Goal: Task Accomplishment & Management: Manage account settings

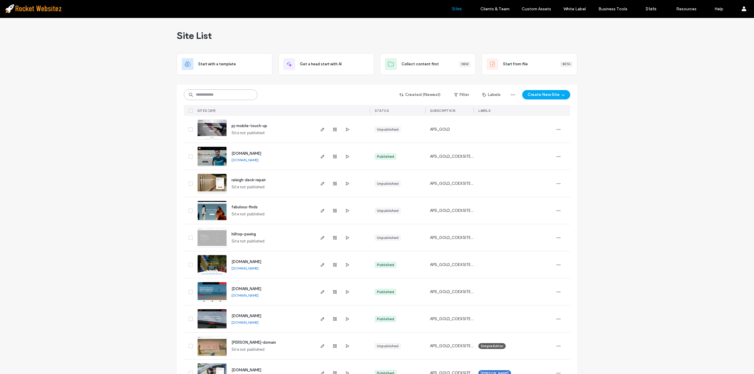
click at [242, 92] on input at bounding box center [221, 95] width 74 height 11
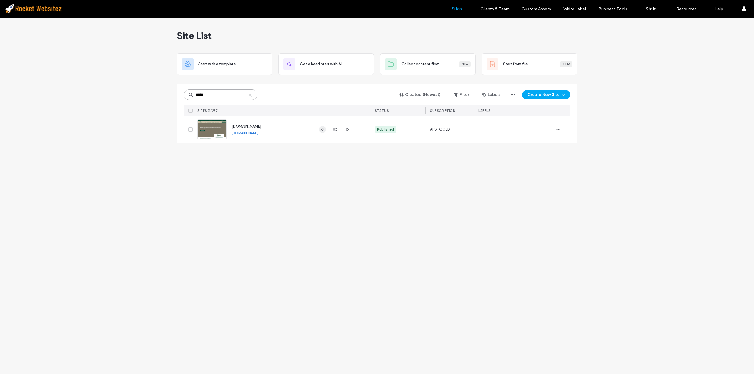
type input "*****"
click at [323, 132] on span "button" at bounding box center [322, 129] width 7 height 7
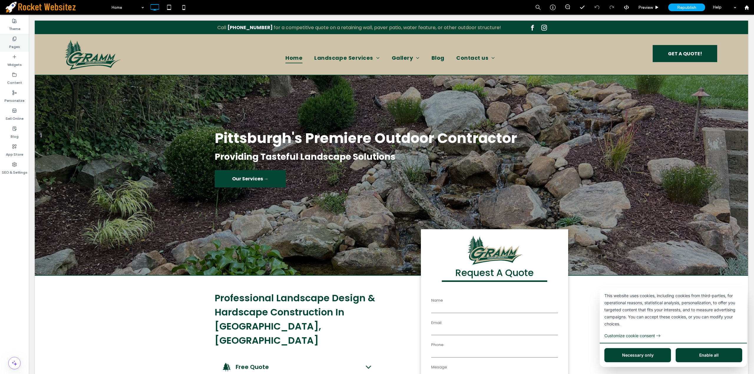
click at [20, 45] on div "Pages" at bounding box center [14, 43] width 29 height 18
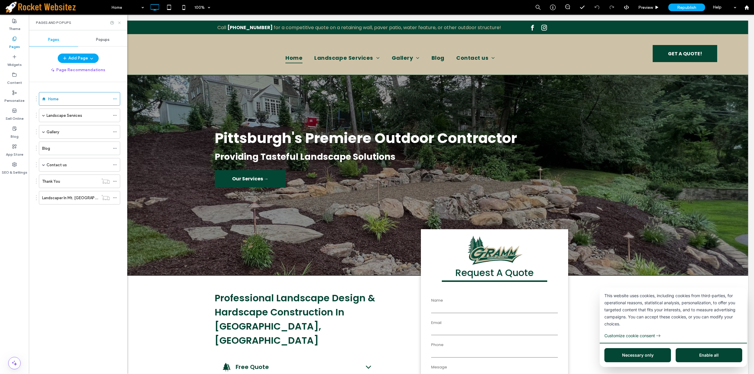
click at [119, 24] on icon at bounding box center [119, 23] width 4 height 4
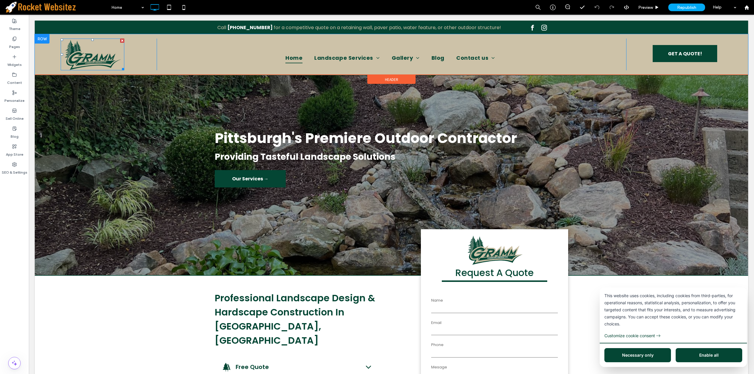
click at [92, 55] on img at bounding box center [93, 55] width 64 height 32
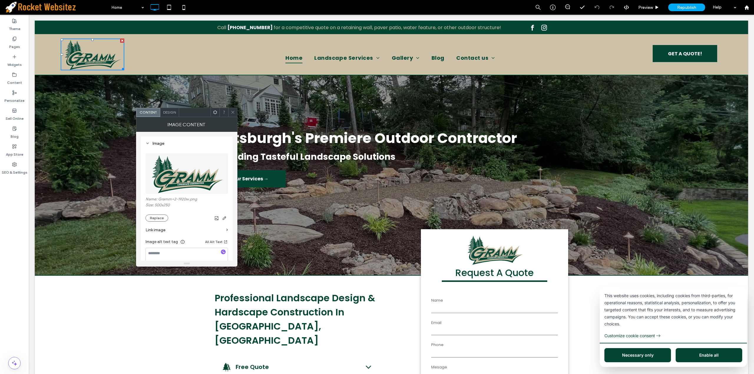
click at [190, 232] on label "Link image" at bounding box center [184, 230] width 78 height 11
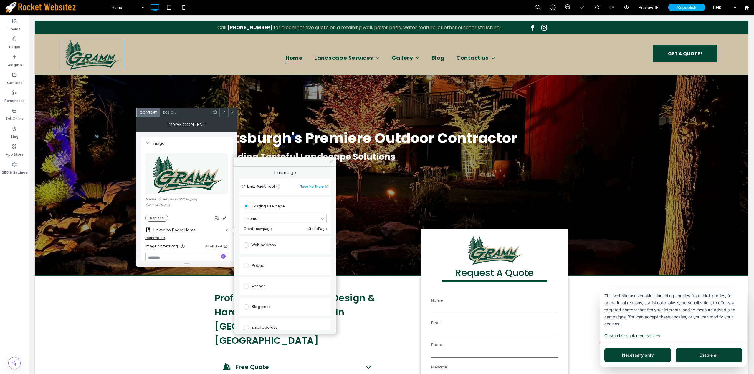
click at [330, 162] on icon at bounding box center [331, 162] width 4 height 4
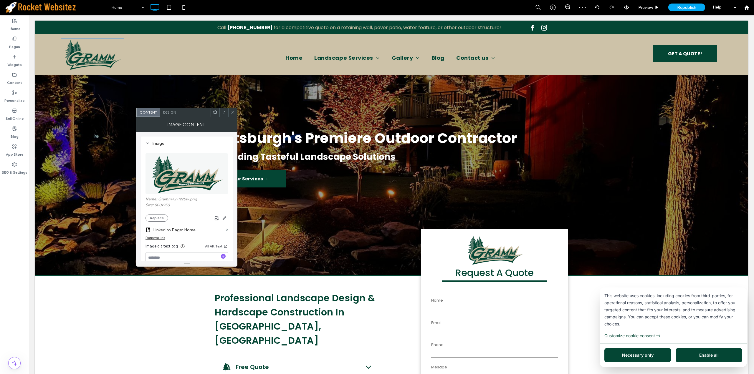
click at [232, 115] on span at bounding box center [233, 112] width 4 height 9
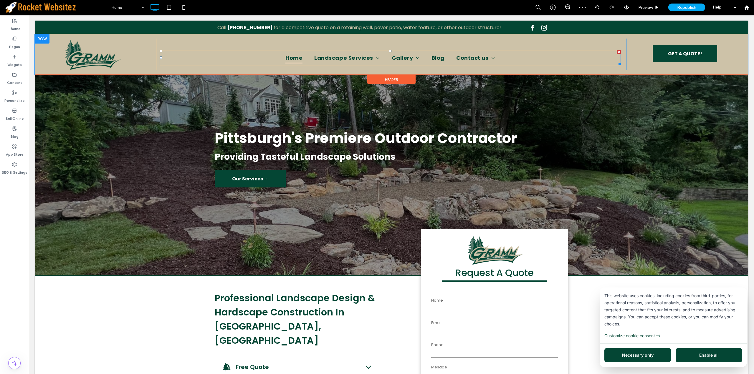
click at [527, 55] on nav "Home Landscape Services Landscape Maintenance Landscape Design Outdoor Lighting…" at bounding box center [390, 57] width 461 height 15
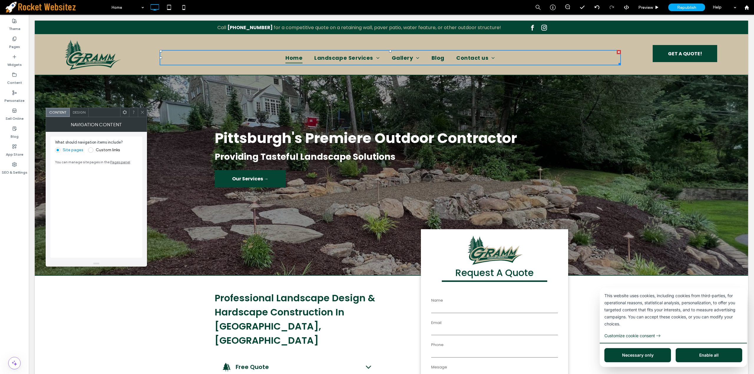
click at [81, 112] on span "Design" at bounding box center [79, 112] width 13 height 4
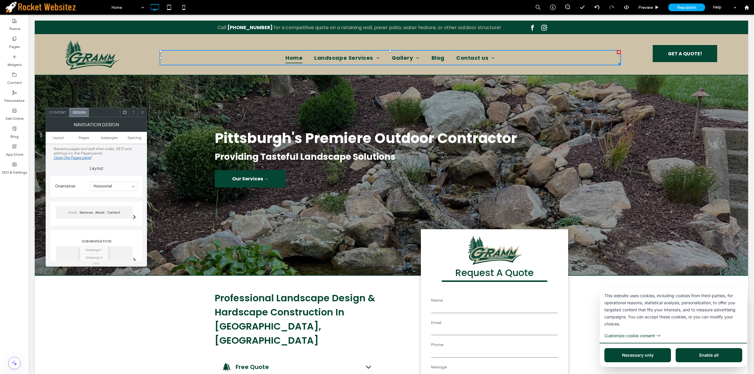
click at [60, 116] on div "Content" at bounding box center [58, 112] width 24 height 9
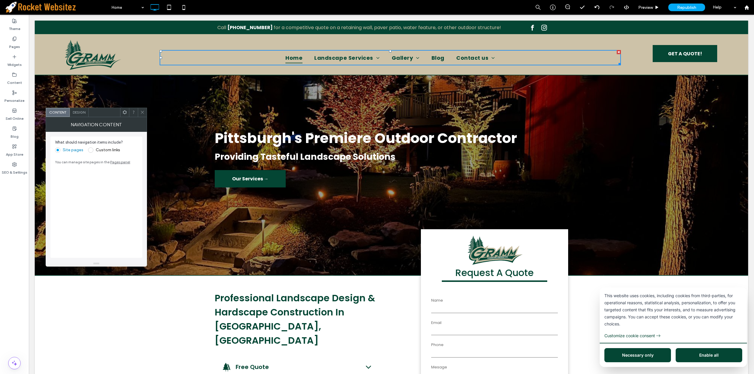
drag, startPoint x: 143, startPoint y: 115, endPoint x: 95, endPoint y: 81, distance: 58.8
click at [143, 115] on span at bounding box center [142, 112] width 4 height 9
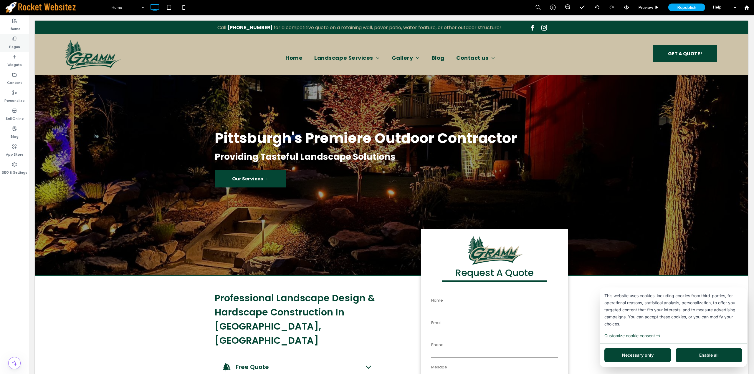
click at [21, 42] on div "Pages" at bounding box center [14, 43] width 29 height 18
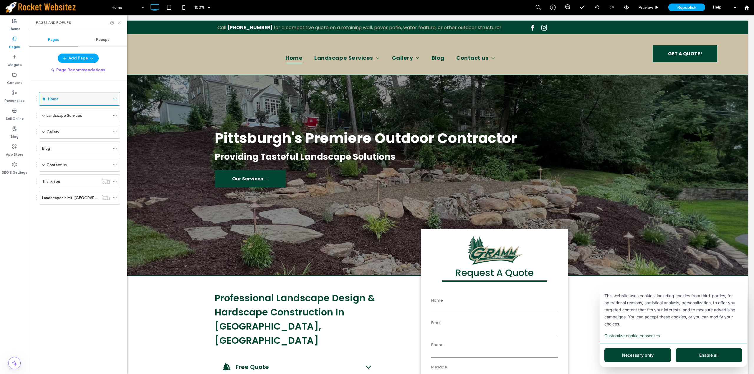
click at [116, 99] on icon at bounding box center [115, 99] width 4 height 4
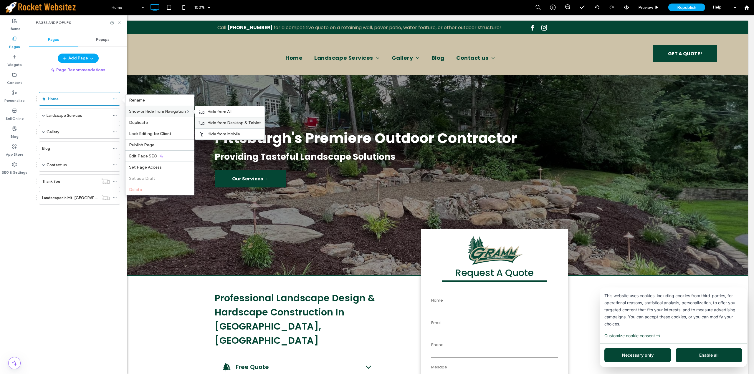
click at [217, 124] on span "Hide from Desktop & Tablet" at bounding box center [234, 122] width 54 height 5
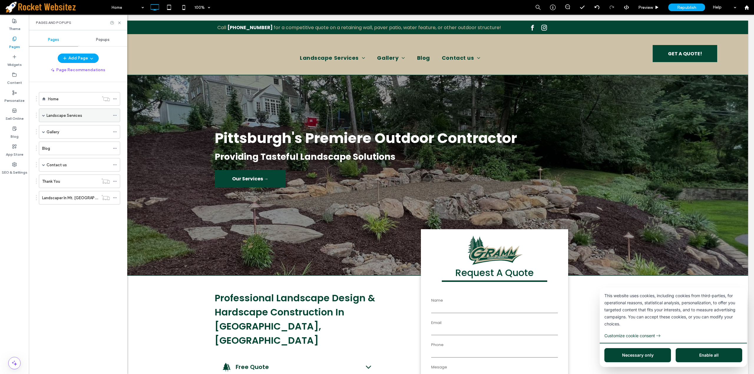
click at [44, 117] on span at bounding box center [43, 115] width 3 height 3
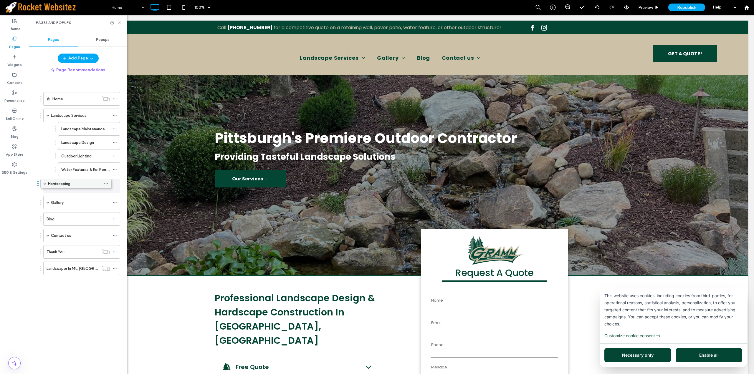
drag, startPoint x: 73, startPoint y: 171, endPoint x: 64, endPoint y: 184, distance: 15.9
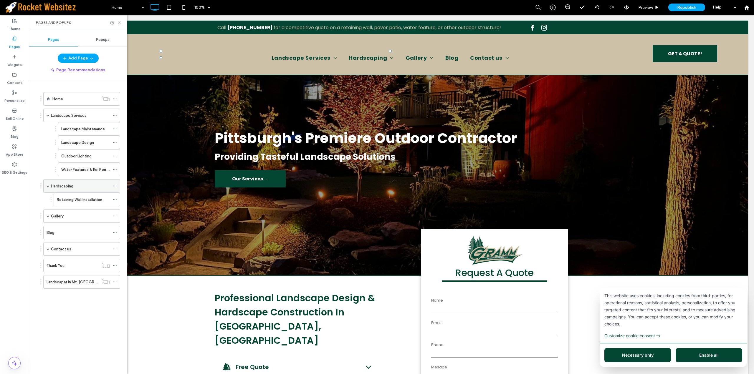
click at [102, 185] on div "Hardscaping" at bounding box center [80, 186] width 59 height 6
click at [115, 187] on icon at bounding box center [115, 186] width 4 height 4
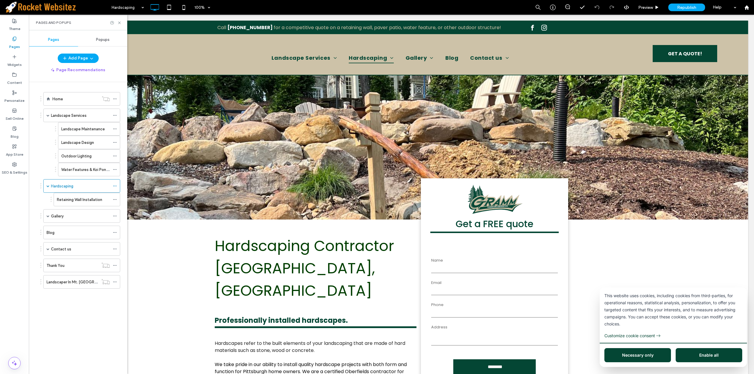
click at [61, 314] on div "Home Landscape Services Landscape Maintenance Landscape Design Outdoor Lighting…" at bounding box center [81, 226] width 91 height 289
click at [116, 187] on icon at bounding box center [115, 186] width 4 height 4
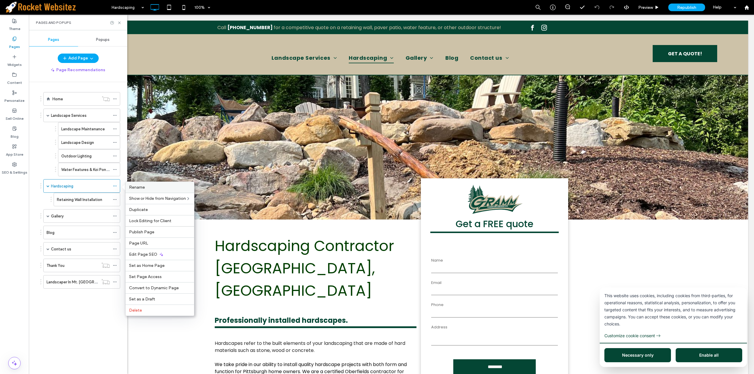
click at [150, 189] on label "Rename" at bounding box center [160, 187] width 62 height 5
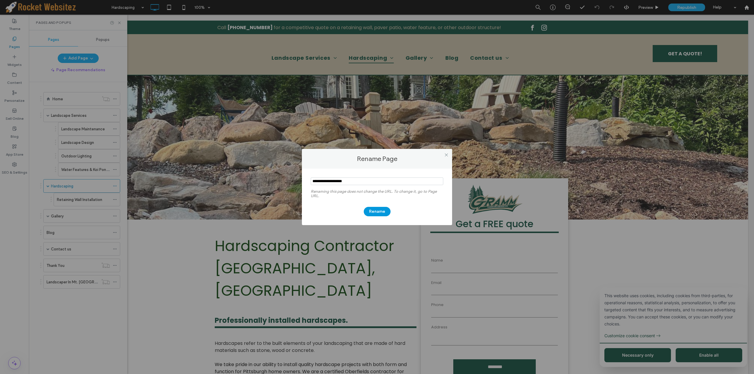
type input "**********"
click at [378, 211] on button "Rename" at bounding box center [377, 211] width 27 height 9
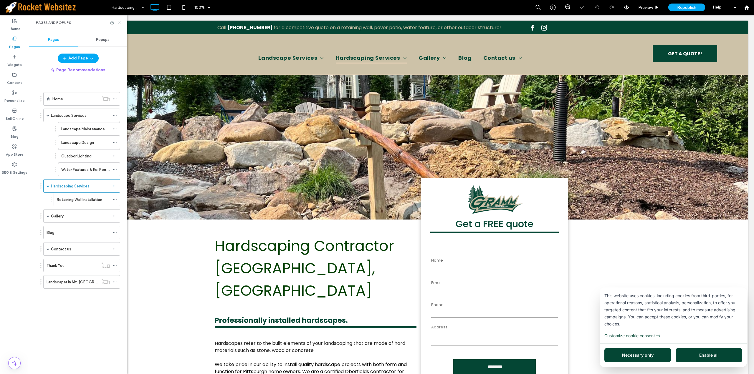
click at [118, 22] on icon at bounding box center [119, 23] width 4 height 4
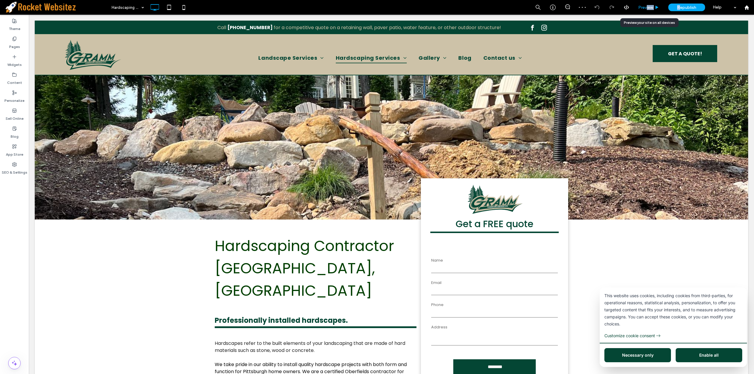
drag, startPoint x: 678, startPoint y: 9, endPoint x: 645, endPoint y: 9, distance: 33.0
click at [645, 9] on div "Preview Republish Help" at bounding box center [642, 7] width 223 height 15
click at [645, 9] on span "Preview" at bounding box center [645, 7] width 15 height 5
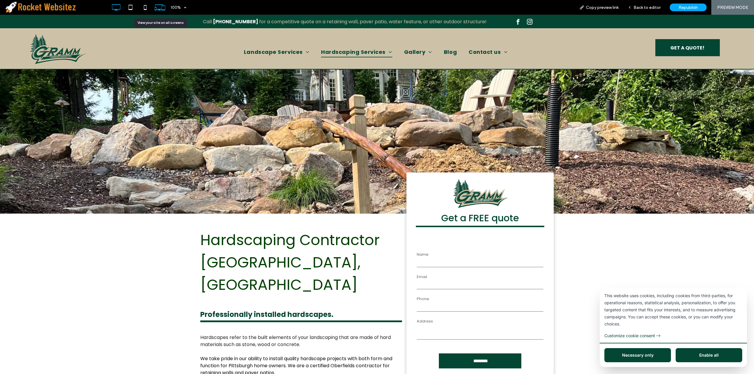
click at [157, 4] on icon at bounding box center [159, 7] width 11 height 11
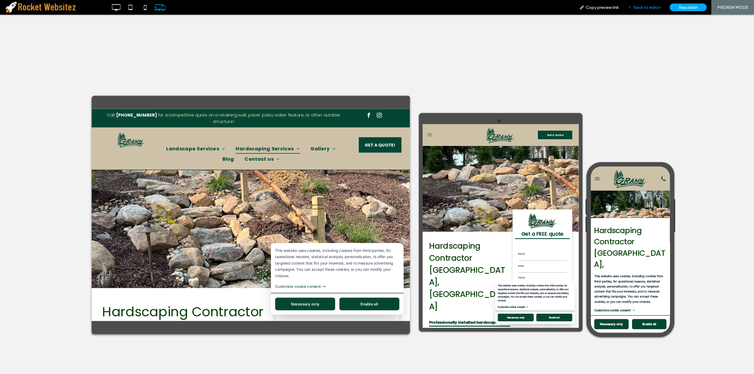
click at [648, 6] on span "Back to editor" at bounding box center [646, 7] width 27 height 5
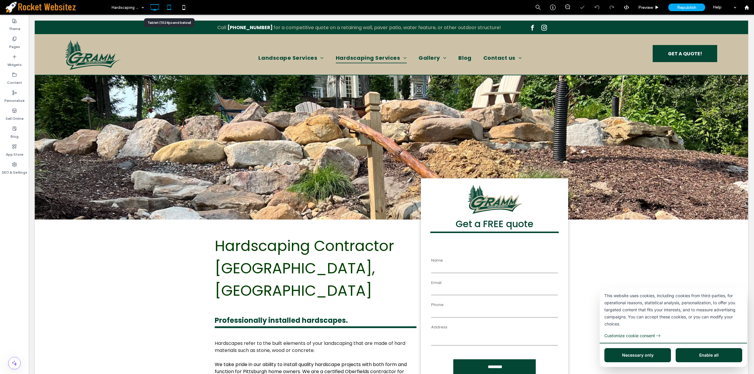
click at [168, 7] on icon at bounding box center [169, 7] width 12 height 12
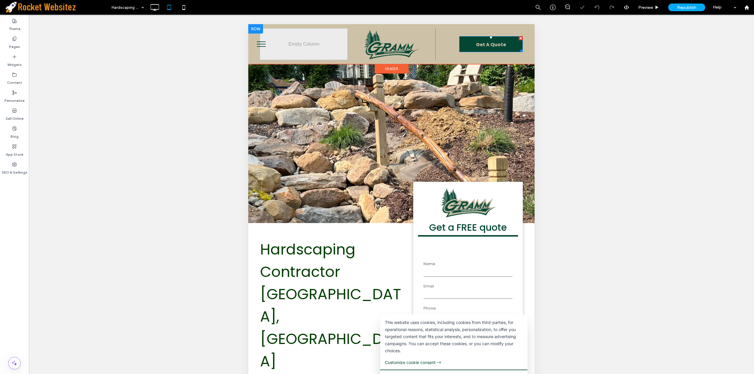
click at [502, 45] on link "Get A Quote" at bounding box center [491, 44] width 64 height 16
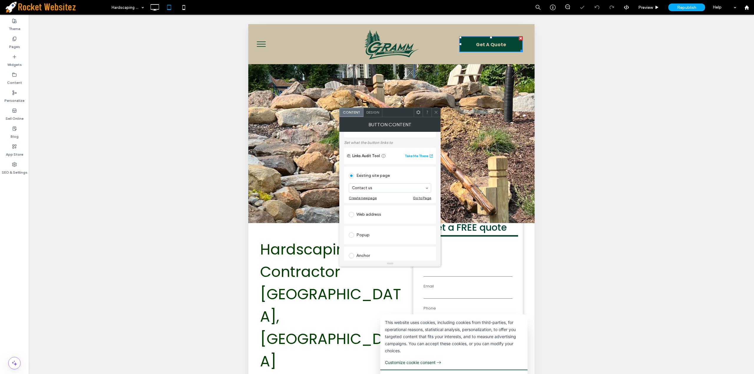
scroll to position [29, 0]
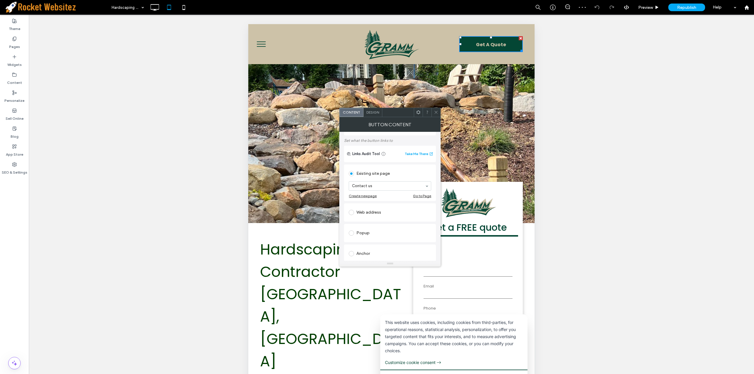
click at [372, 113] on span "Design" at bounding box center [372, 112] width 13 height 4
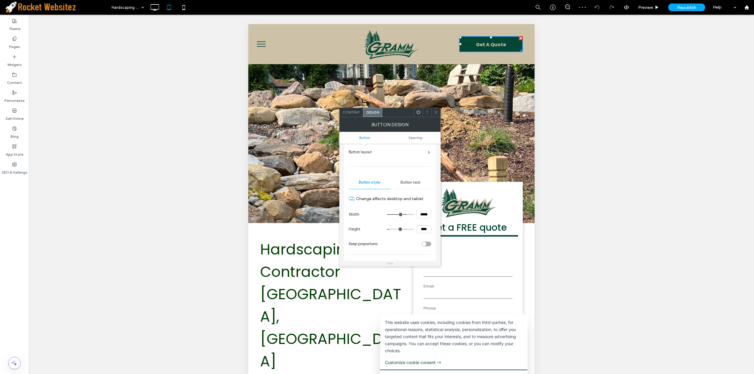
click at [419, 179] on div "Button text" at bounding box center [410, 182] width 41 height 13
click at [425, 242] on div "rgb(205, 194, 168)" at bounding box center [427, 242] width 5 height 5
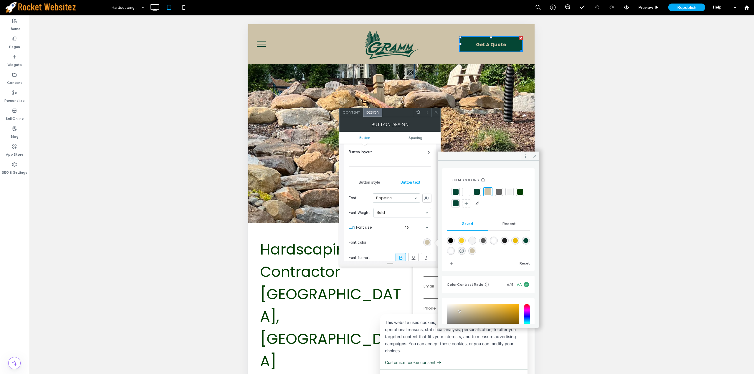
click at [453, 252] on div "rgba(255,255,255,0.91)" at bounding box center [450, 251] width 5 height 5
type input "*******"
type input "**"
type input "***"
click at [535, 157] on use at bounding box center [534, 156] width 3 height 3
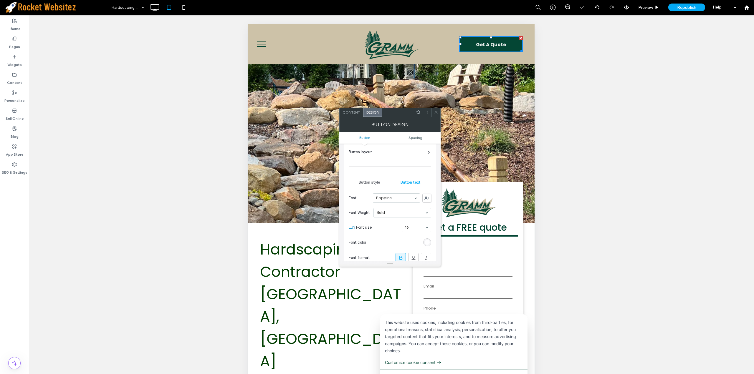
click at [426, 247] on section "Font color" at bounding box center [390, 242] width 82 height 15
click at [428, 243] on div "rgba(255,255,255,0.91)" at bounding box center [427, 242] width 5 height 5
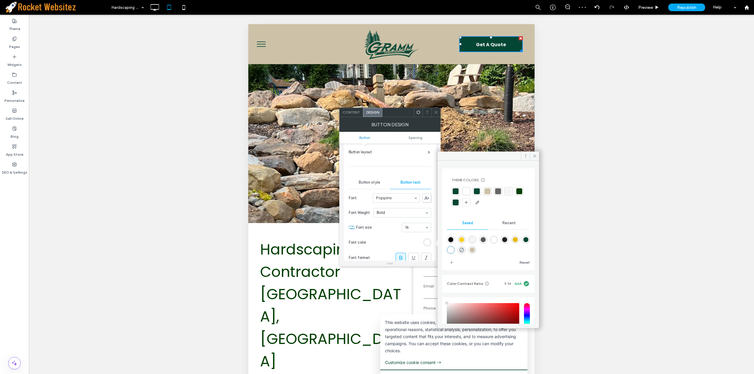
click at [496, 238] on div "rgba(255,255,255,1)" at bounding box center [493, 239] width 5 height 5
type input "***"
type input "****"
click at [534, 157] on icon at bounding box center [534, 156] width 4 height 4
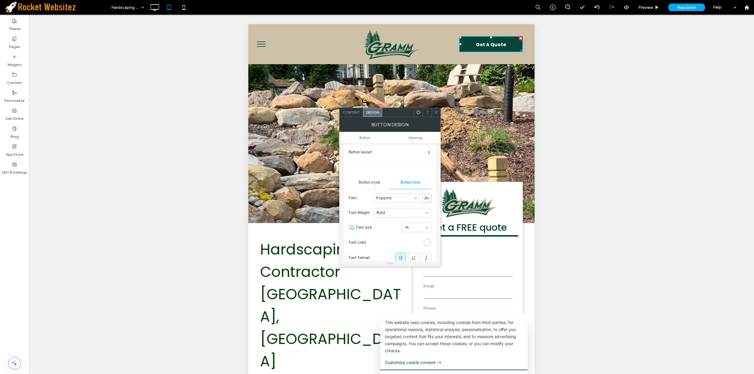
click at [436, 110] on icon at bounding box center [436, 112] width 4 height 4
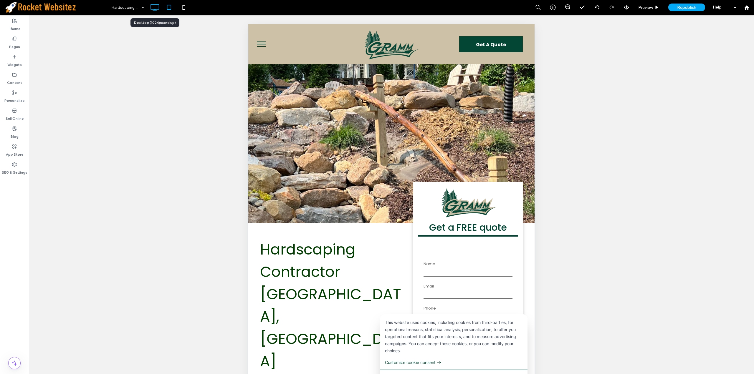
click at [156, 6] on icon at bounding box center [155, 7] width 12 height 12
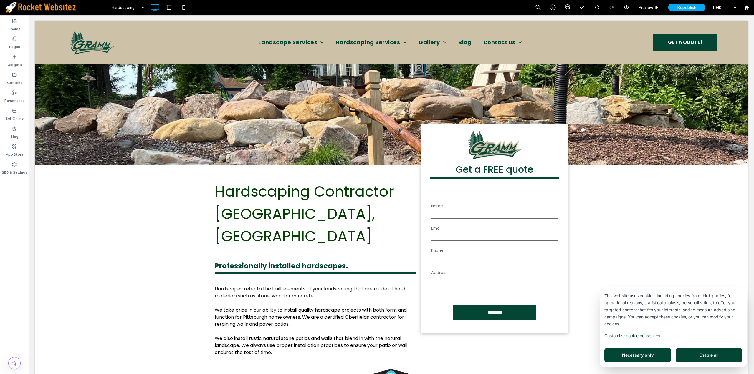
scroll to position [0, 0]
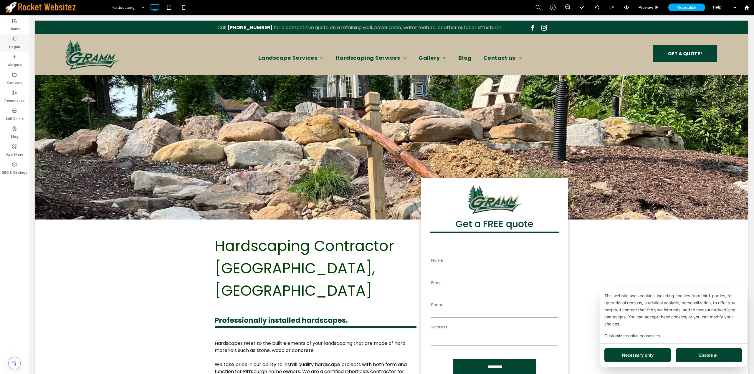
click at [16, 41] on icon at bounding box center [14, 39] width 5 height 5
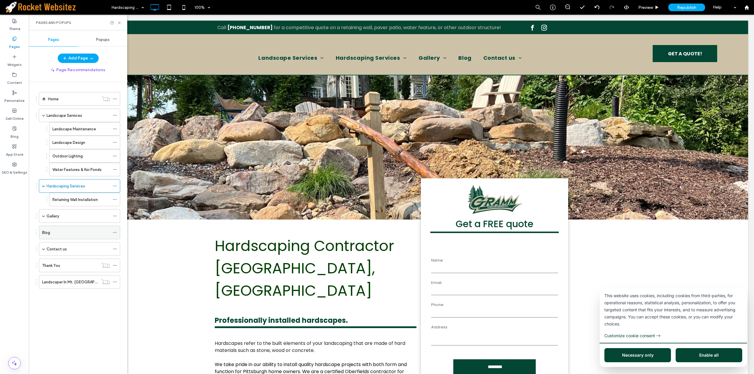
click at [113, 232] on use at bounding box center [114, 232] width 3 height 1
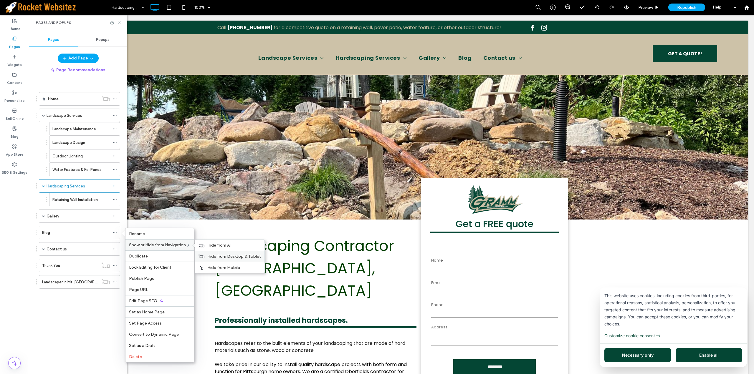
click at [221, 256] on span "Hide from Desktop & Tablet" at bounding box center [234, 256] width 54 height 5
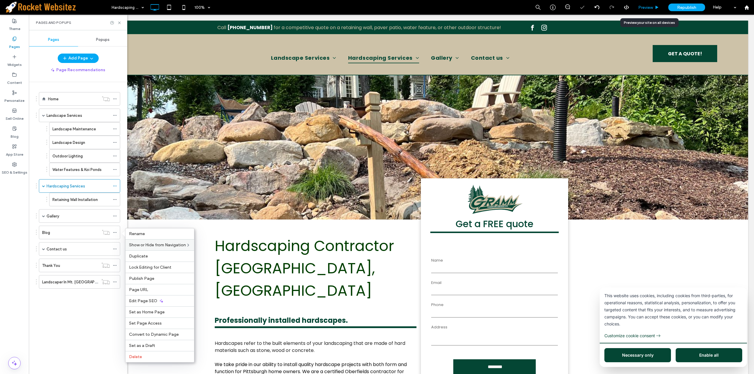
click at [641, 5] on span "Preview" at bounding box center [645, 7] width 15 height 5
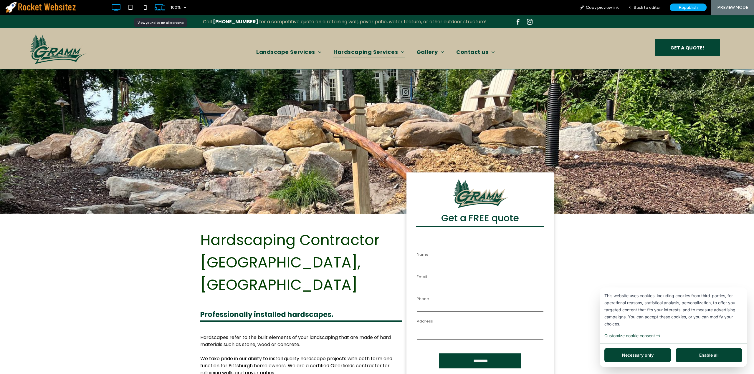
click at [161, 6] on icon at bounding box center [159, 7] width 11 height 11
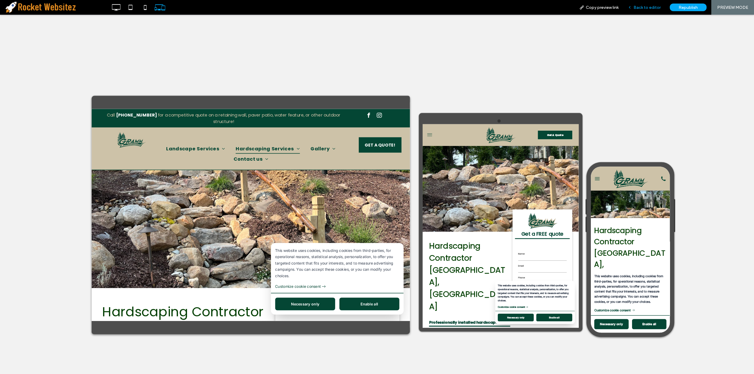
click at [651, 10] on div "Back to editor" at bounding box center [644, 7] width 42 height 15
click at [645, 7] on span "Back to editor" at bounding box center [646, 7] width 27 height 5
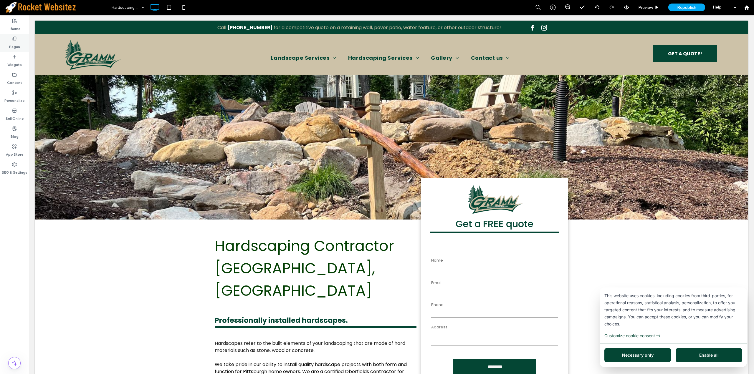
click at [19, 42] on label "Pages" at bounding box center [14, 45] width 11 height 8
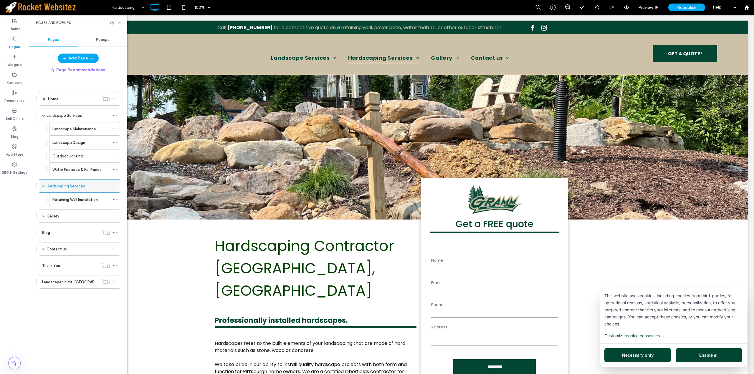
click at [116, 185] on icon at bounding box center [115, 186] width 4 height 4
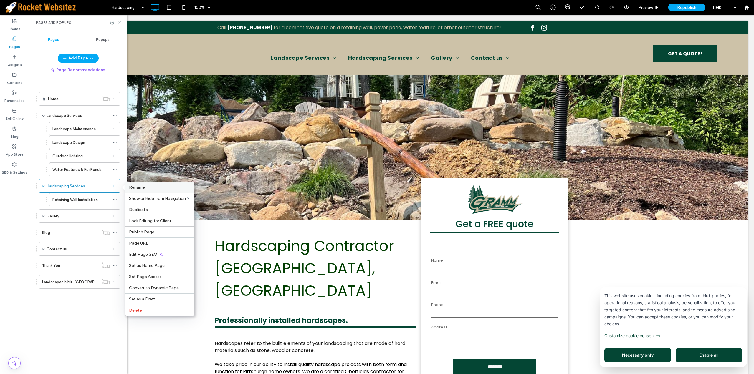
click at [140, 185] on span "Rename" at bounding box center [137, 187] width 16 height 5
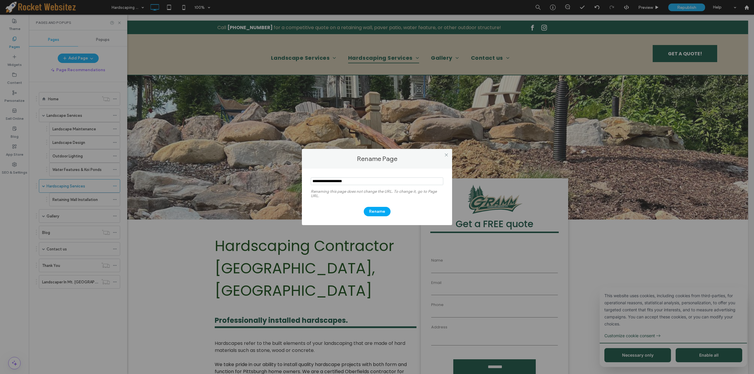
drag, startPoint x: 330, startPoint y: 182, endPoint x: 335, endPoint y: 185, distance: 6.2
click at [335, 185] on input "notEmpty" at bounding box center [377, 182] width 133 height 8
type input "**********"
click at [383, 211] on button "Rename" at bounding box center [377, 211] width 27 height 9
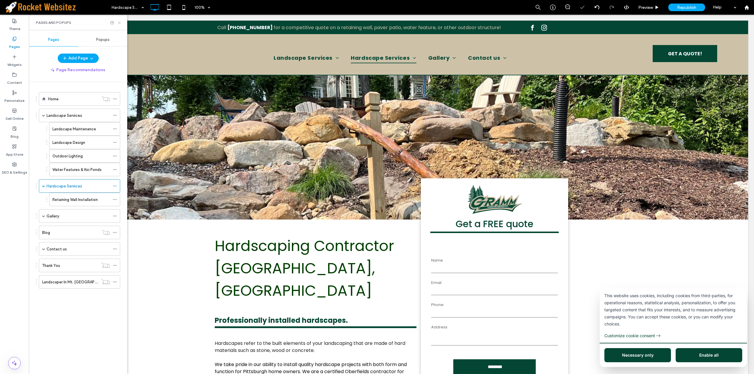
drag, startPoint x: 121, startPoint y: 23, endPoint x: 326, endPoint y: 33, distance: 205.2
click at [121, 23] on icon at bounding box center [119, 23] width 4 height 4
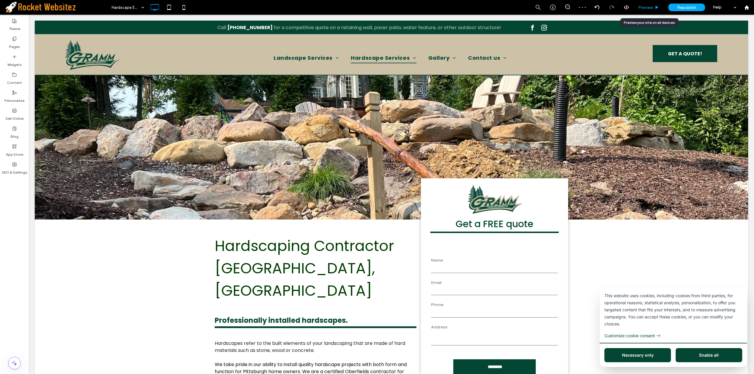
click at [650, 6] on span "Preview" at bounding box center [645, 7] width 15 height 5
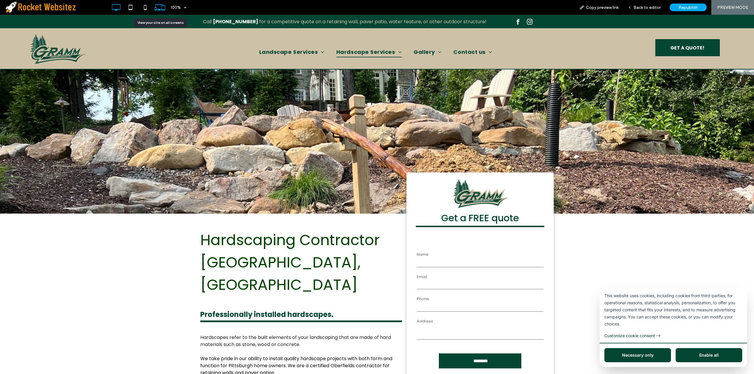
click at [159, 5] on icon at bounding box center [159, 7] width 11 height 11
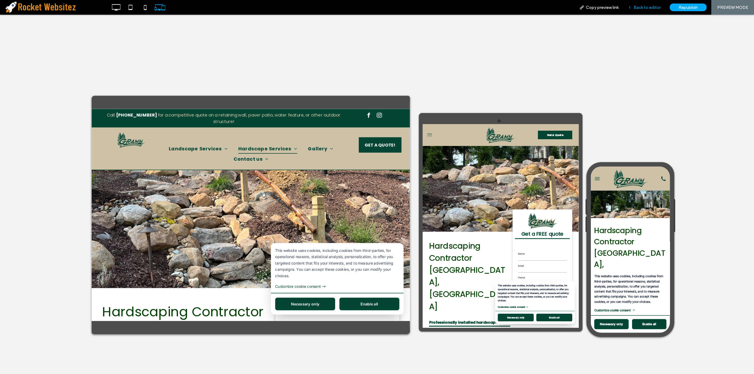
click at [644, 5] on span "Back to editor" at bounding box center [646, 7] width 27 height 5
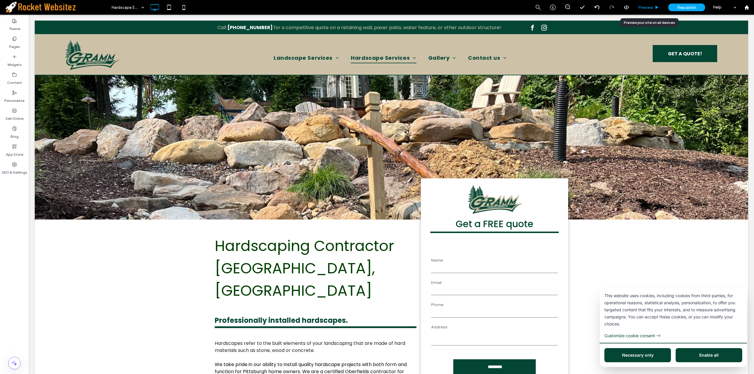
click at [640, 5] on span "Preview" at bounding box center [645, 7] width 15 height 5
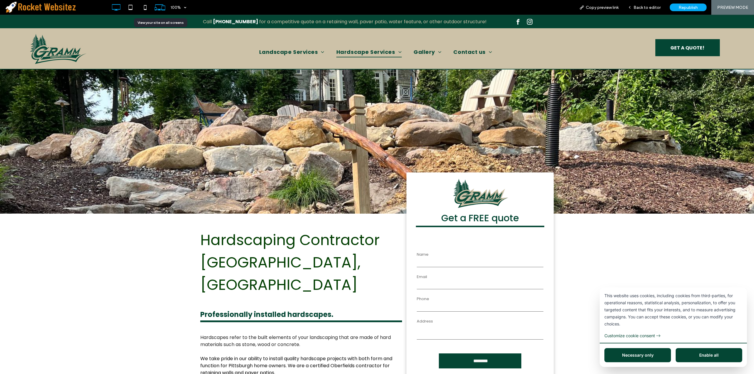
click at [163, 6] on use at bounding box center [160, 7] width 11 height 6
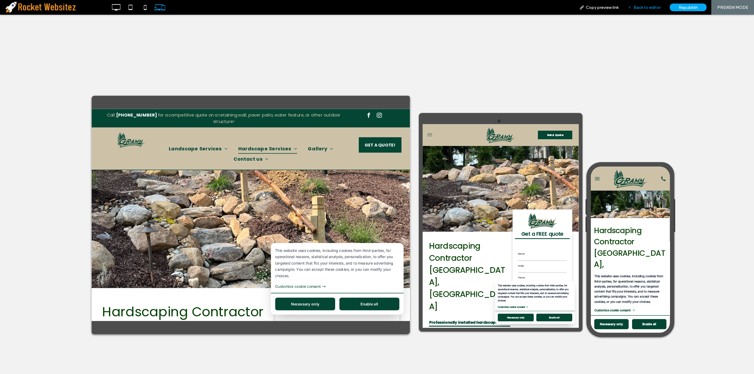
click at [646, 7] on span "Back to editor" at bounding box center [646, 7] width 27 height 5
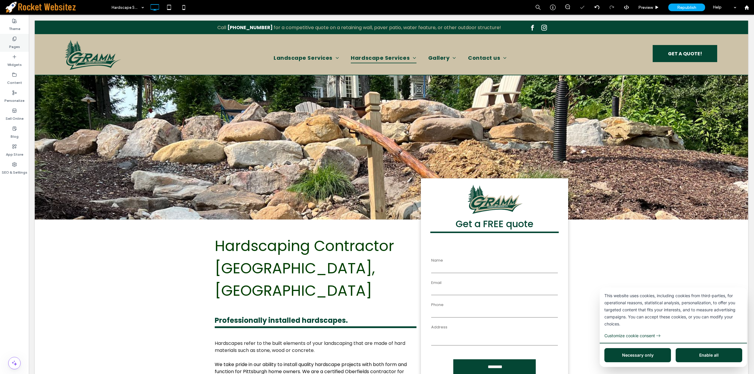
click at [14, 45] on label "Pages" at bounding box center [14, 45] width 11 height 8
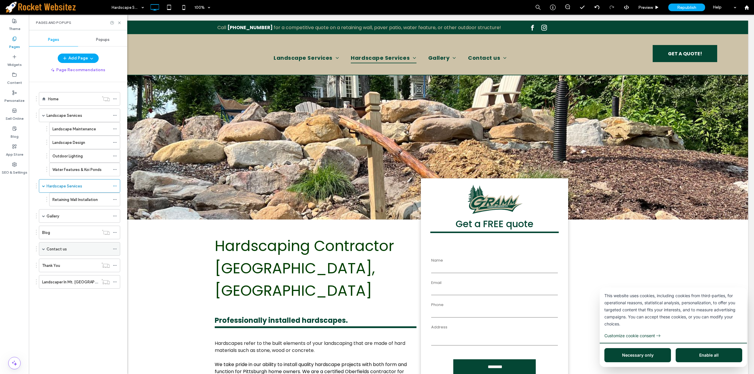
click at [115, 249] on icon at bounding box center [115, 249] width 4 height 4
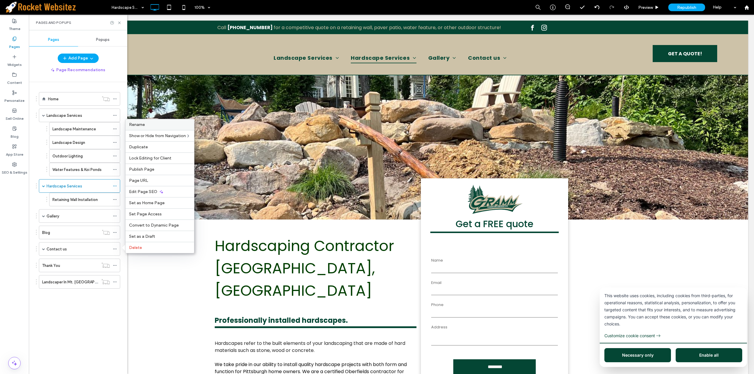
click at [156, 128] on div "Rename" at bounding box center [159, 124] width 69 height 11
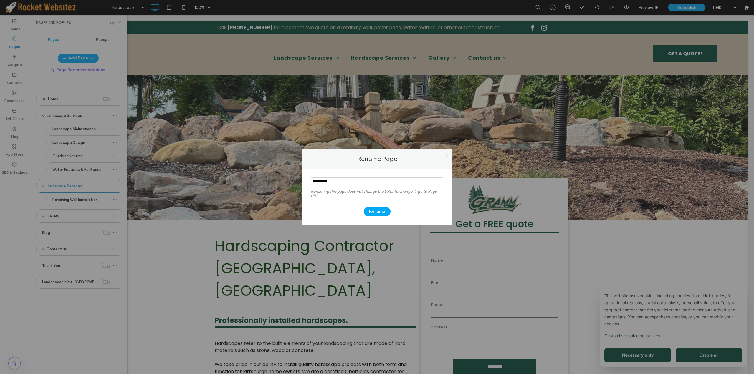
drag, startPoint x: 339, startPoint y: 179, endPoint x: 327, endPoint y: 187, distance: 14.3
click at [327, 187] on section at bounding box center [377, 182] width 133 height 15
type input "*******"
click at [375, 212] on button "Rename" at bounding box center [377, 211] width 27 height 9
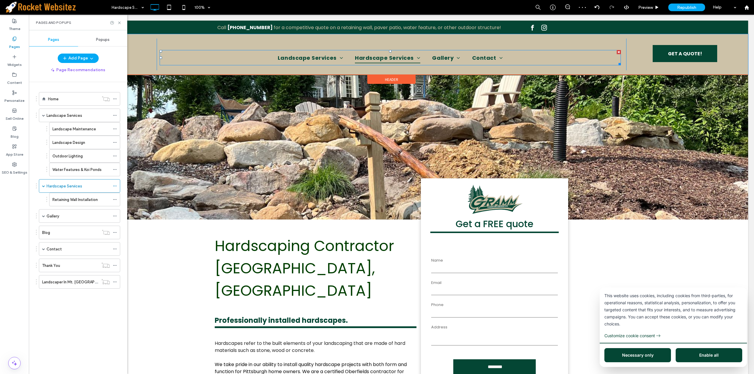
click at [555, 62] on nav "Landscape Services Landscape Maintenance Landscape Design Outdoor Lighting Wate…" at bounding box center [390, 57] width 461 height 15
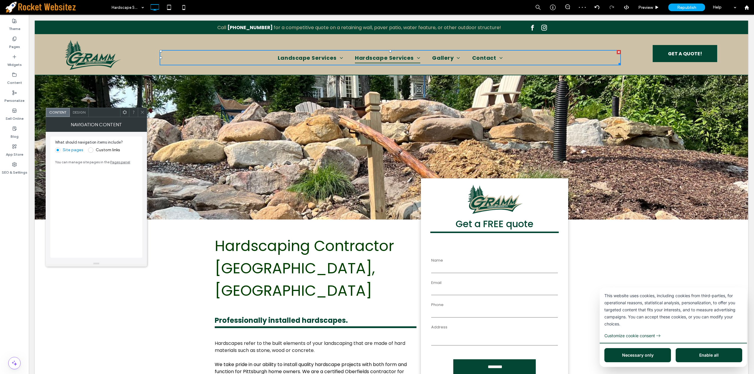
click at [79, 113] on span "Design" at bounding box center [79, 112] width 13 height 4
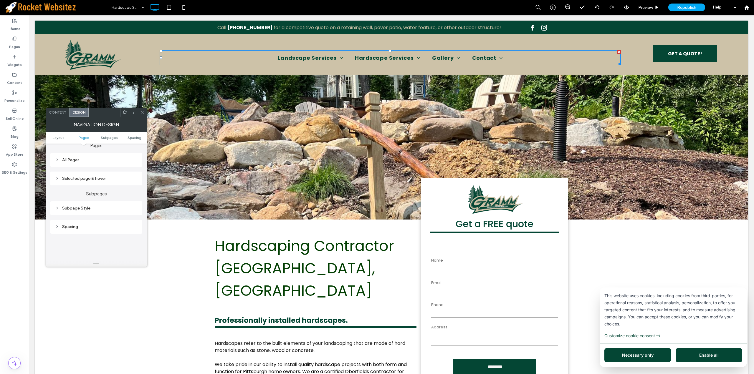
scroll to position [147, 0]
click at [90, 223] on div "Spacing" at bounding box center [96, 225] width 82 height 5
type input "*"
click at [95, 190] on div "All Pages" at bounding box center [96, 187] width 82 height 5
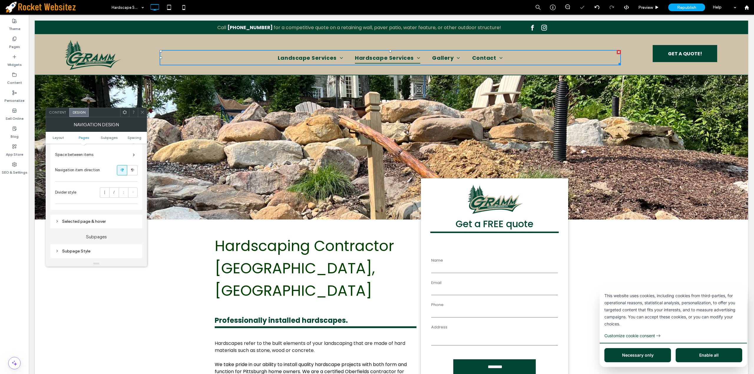
scroll to position [177, 0]
click at [122, 186] on div "Space between items" at bounding box center [96, 184] width 82 height 15
click at [135, 185] on span at bounding box center [134, 184] width 2 height 3
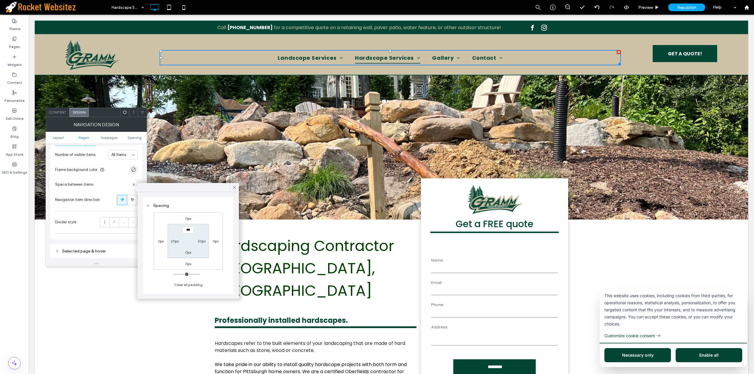
click at [173, 240] on label "20px" at bounding box center [175, 241] width 8 height 4
type input "**"
type input "****"
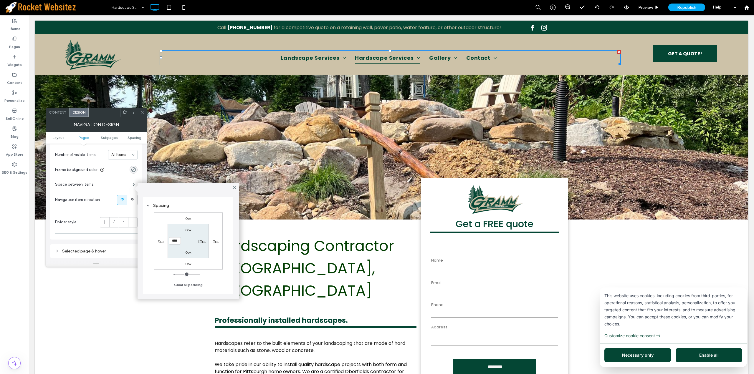
click at [201, 241] on label "20px" at bounding box center [202, 241] width 8 height 4
type input "**"
type input "****"
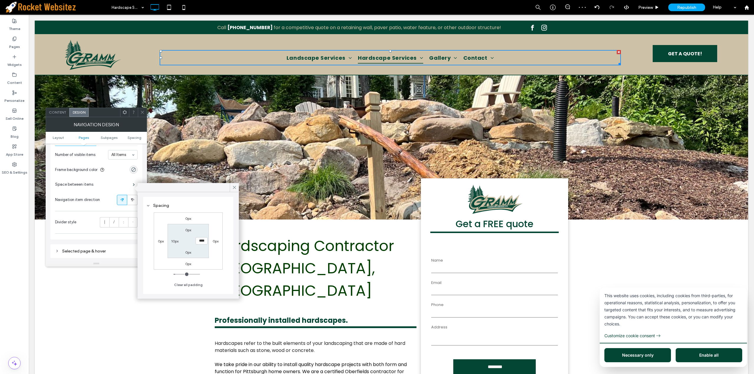
click at [164, 285] on div "0px 0px 0px 0px 0px **** 0px 10px Clear all padding" at bounding box center [188, 250] width 84 height 80
drag, startPoint x: 234, startPoint y: 187, endPoint x: 120, endPoint y: 139, distance: 123.7
click at [234, 187] on icon at bounding box center [234, 187] width 5 height 5
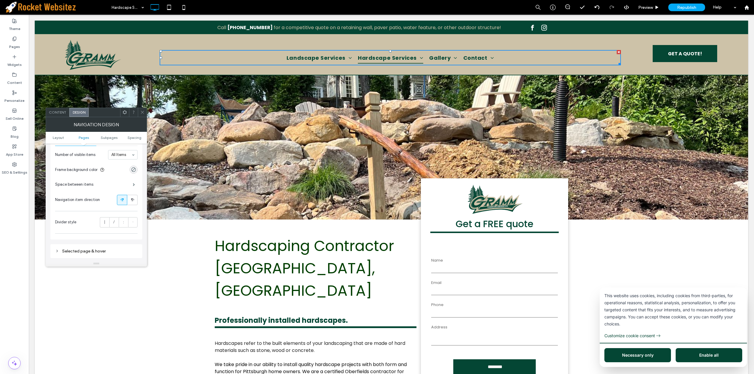
click at [144, 111] on icon at bounding box center [142, 112] width 4 height 4
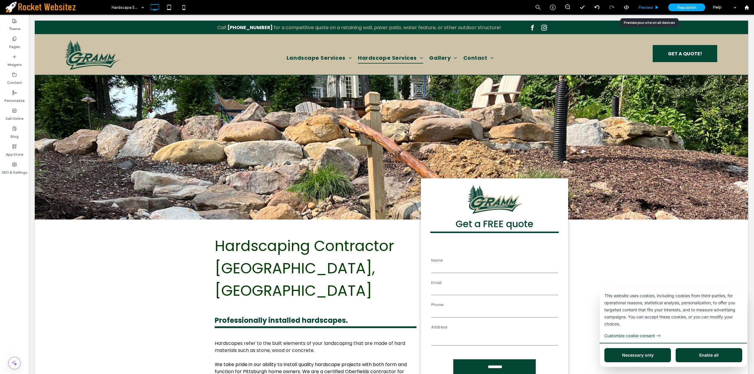
click at [648, 9] on span "Preview" at bounding box center [645, 7] width 15 height 5
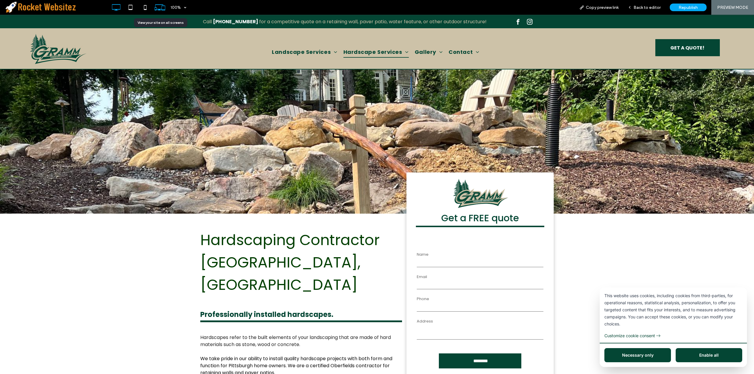
click at [162, 8] on icon at bounding box center [159, 7] width 11 height 11
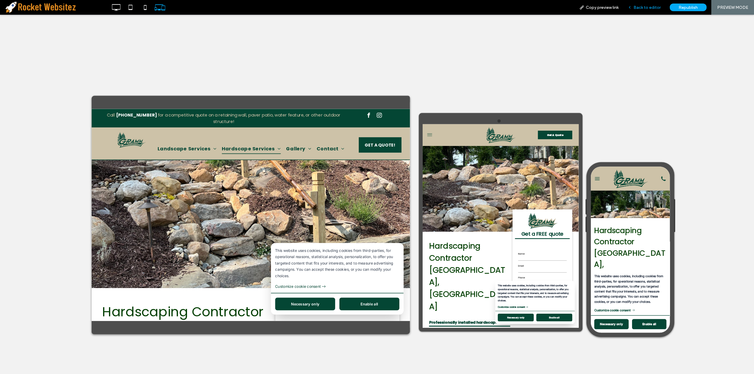
click at [648, 10] on div "Back to editor" at bounding box center [644, 7] width 42 height 15
click at [651, 7] on span "Back to editor" at bounding box center [646, 7] width 27 height 5
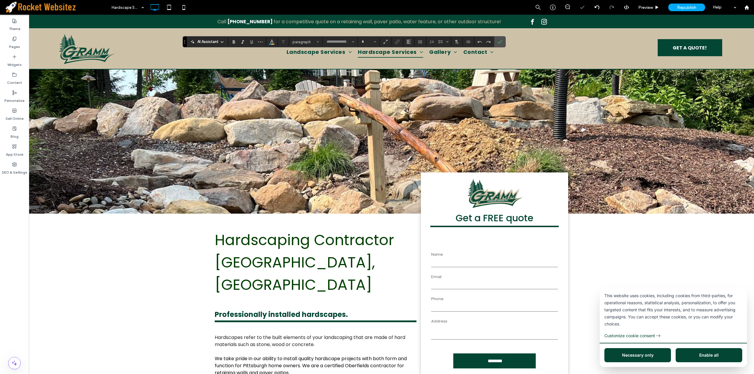
type input "*******"
type input "**"
click at [652, 6] on span "Preview" at bounding box center [645, 7] width 15 height 5
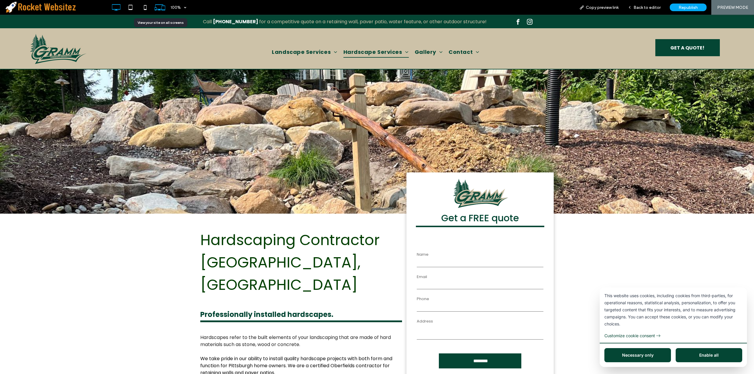
click at [163, 5] on icon at bounding box center [159, 7] width 11 height 11
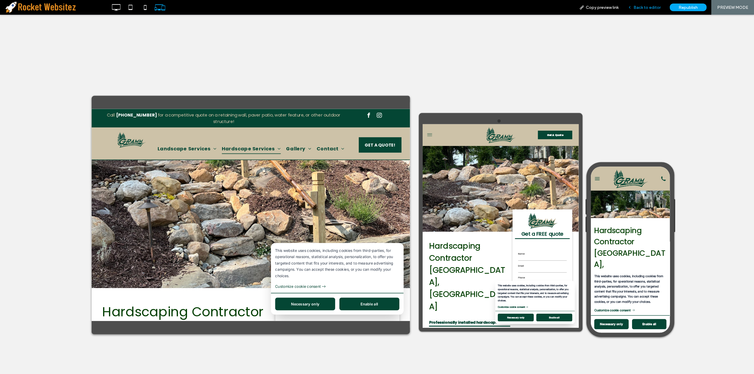
click at [647, 7] on span "Back to editor" at bounding box center [646, 7] width 27 height 5
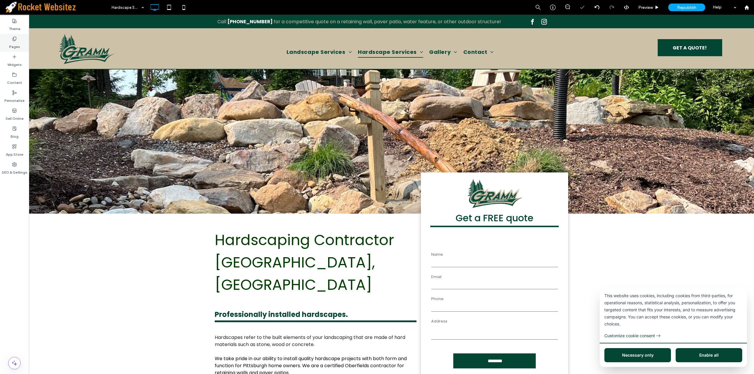
click at [16, 40] on icon at bounding box center [14, 39] width 5 height 5
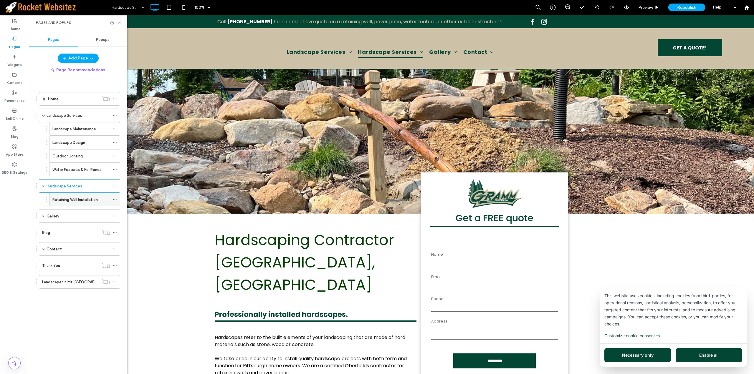
click at [115, 199] on icon at bounding box center [115, 200] width 4 height 4
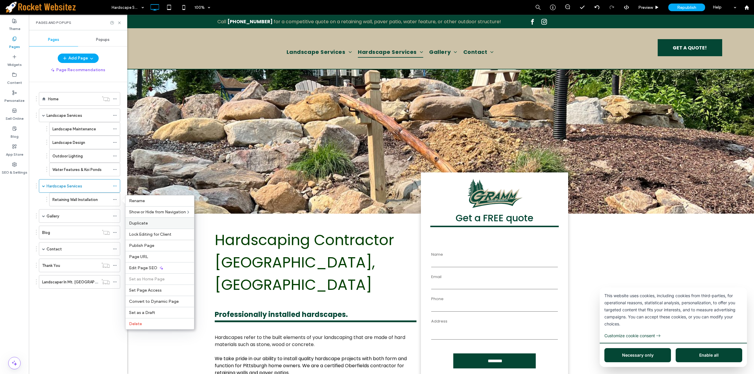
click at [158, 225] on label "Duplicate" at bounding box center [160, 223] width 62 height 5
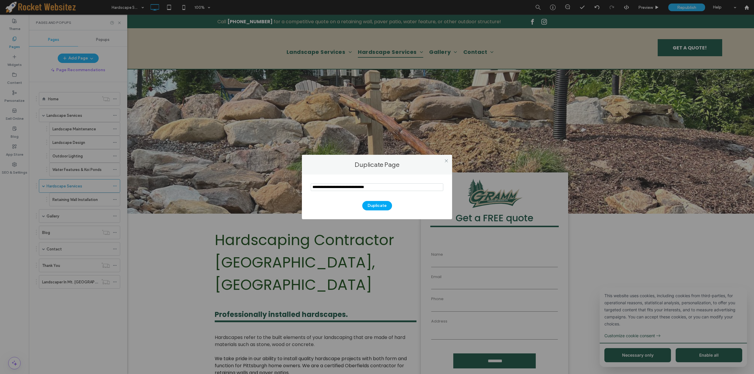
drag, startPoint x: 373, startPoint y: 186, endPoint x: 245, endPoint y: 181, distance: 128.8
click at [245, 181] on div "Duplicate Page Duplicate" at bounding box center [377, 187] width 754 height 374
type input "**********"
click at [369, 204] on button "Duplicate" at bounding box center [377, 205] width 30 height 9
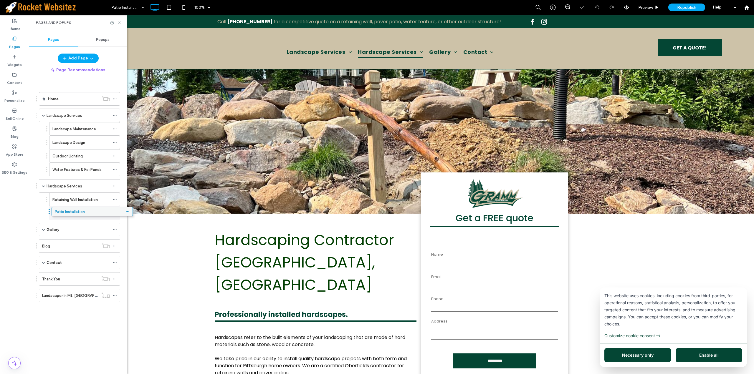
drag, startPoint x: 78, startPoint y: 301, endPoint x: 91, endPoint y: 216, distance: 85.7
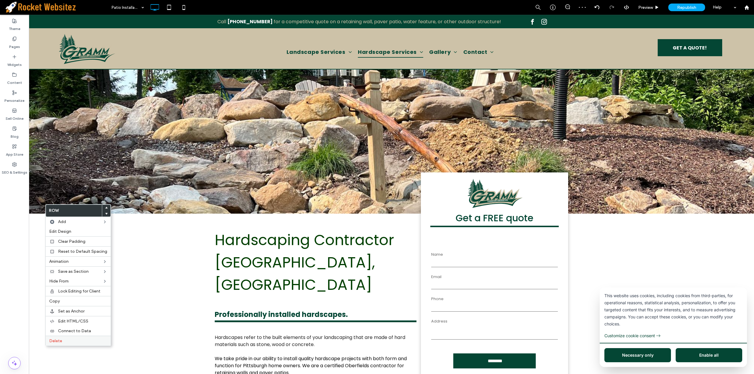
drag, startPoint x: 70, startPoint y: 343, endPoint x: 81, endPoint y: 339, distance: 11.5
click at [70, 343] on label "Delete" at bounding box center [78, 341] width 58 height 5
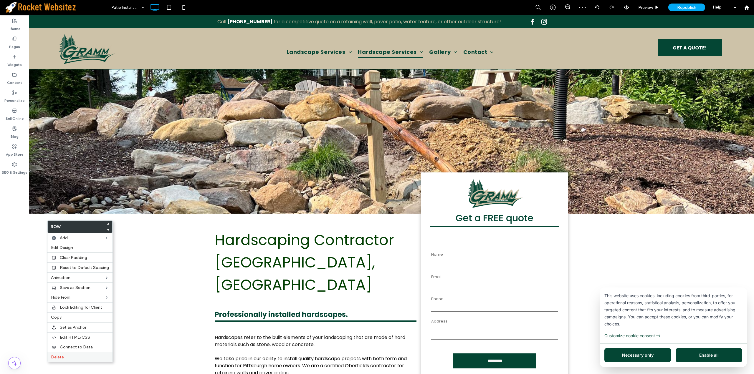
click at [61, 357] on span "Delete" at bounding box center [57, 357] width 13 height 5
click at [60, 358] on label "Delete" at bounding box center [73, 357] width 58 height 5
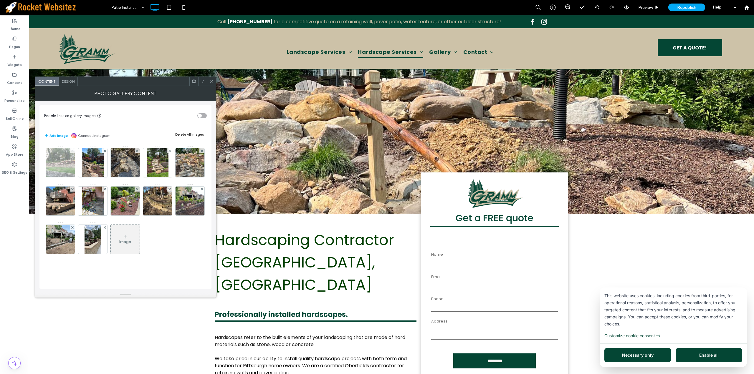
click at [72, 151] on use at bounding box center [72, 151] width 2 height 2
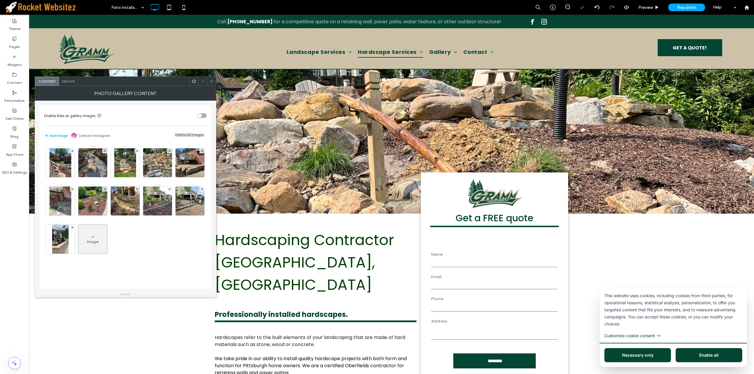
click at [72, 151] on use at bounding box center [72, 151] width 2 height 2
click at [169, 189] on use at bounding box center [169, 189] width 2 height 2
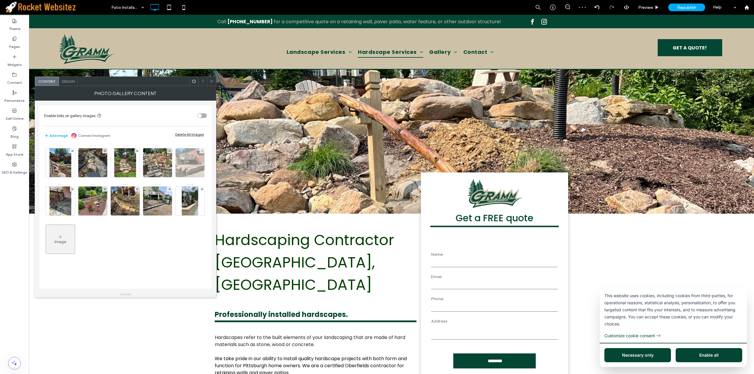
click at [200, 151] on div at bounding box center [201, 150] width 5 height 5
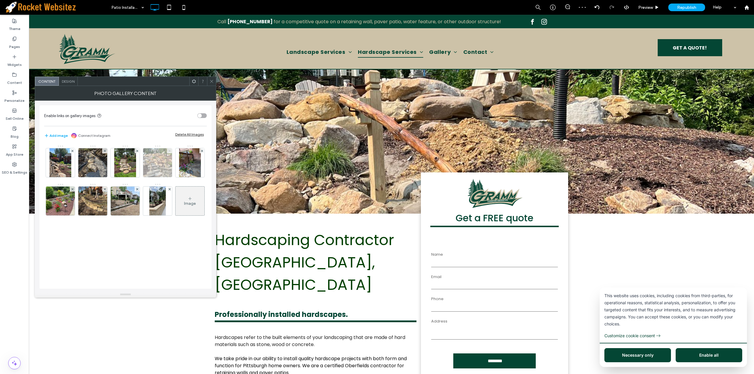
click at [169, 150] on icon at bounding box center [169, 151] width 2 height 2
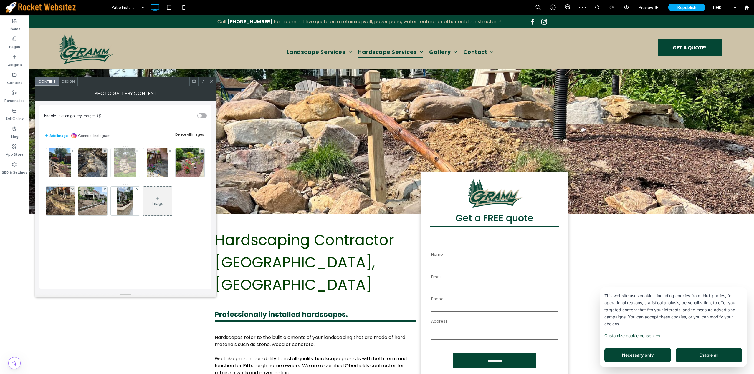
click at [136, 152] on span at bounding box center [137, 150] width 2 height 5
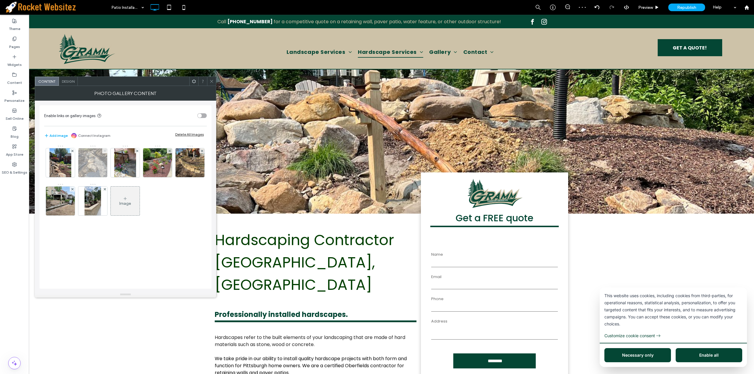
click at [105, 150] on use at bounding box center [104, 151] width 2 height 2
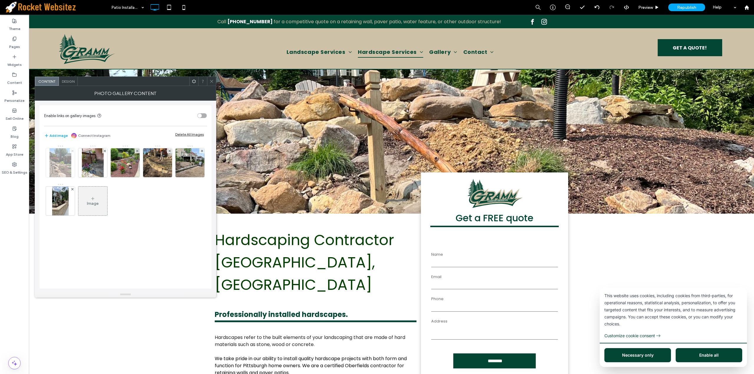
click at [72, 149] on span at bounding box center [72, 150] width 2 height 5
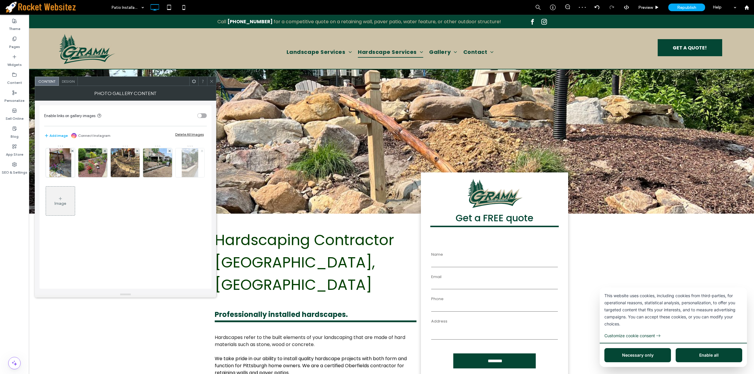
click at [202, 153] on span at bounding box center [202, 150] width 2 height 5
click at [137, 152] on icon at bounding box center [137, 151] width 2 height 2
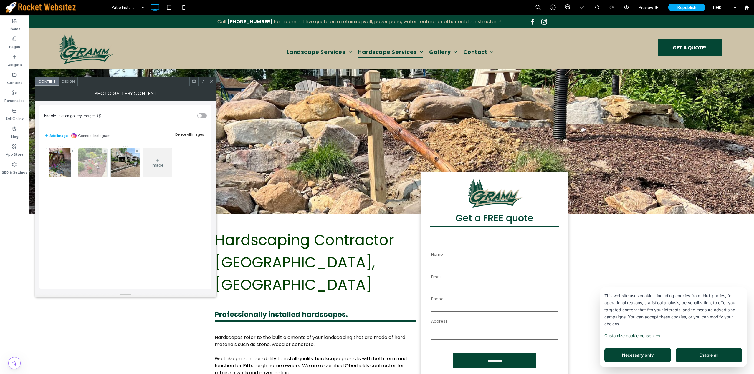
click at [105, 152] on span at bounding box center [105, 150] width 2 height 5
click at [93, 168] on img at bounding box center [93, 162] width 39 height 29
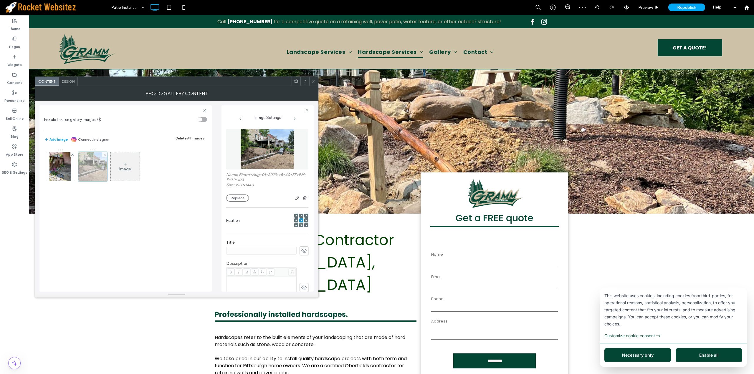
click at [105, 155] on use at bounding box center [104, 154] width 2 height 2
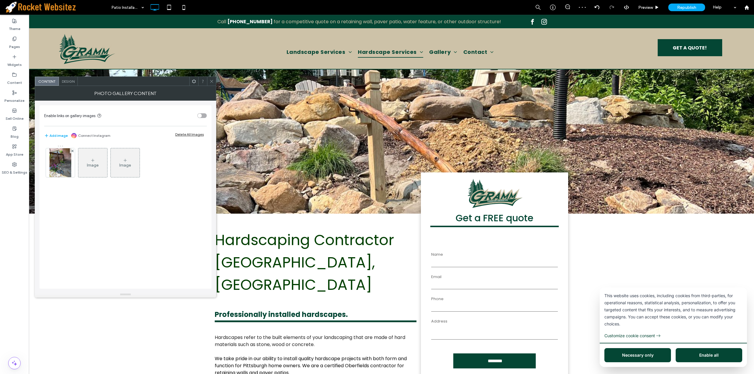
click at [96, 160] on div "Image" at bounding box center [92, 163] width 29 height 28
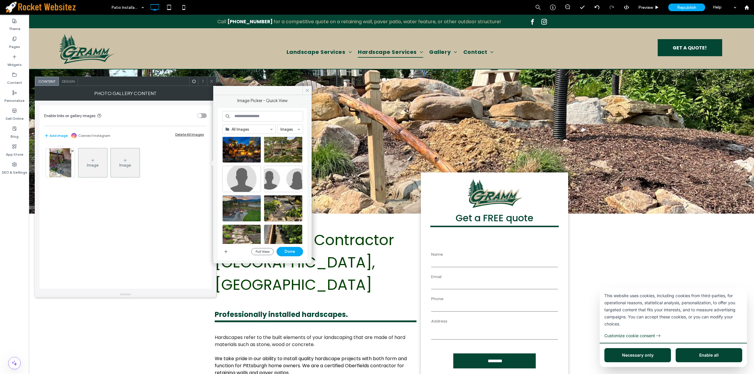
scroll to position [255, 0]
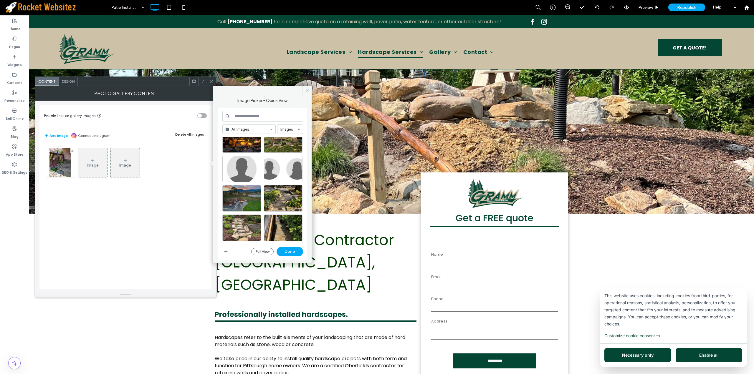
click at [307, 87] on span at bounding box center [306, 90] width 9 height 9
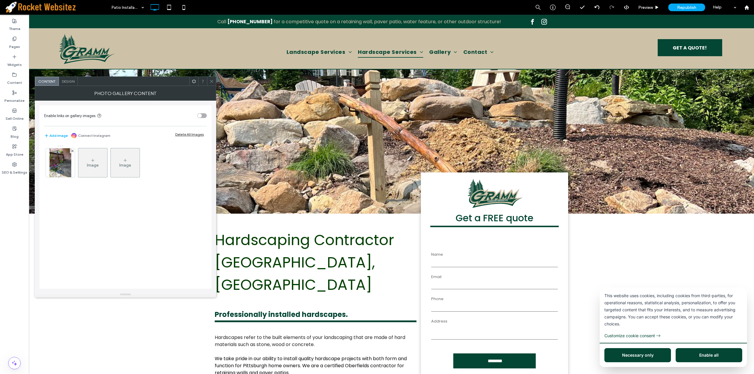
click at [212, 82] on use at bounding box center [211, 81] width 3 height 3
click at [94, 165] on div "Image" at bounding box center [93, 165] width 12 height 5
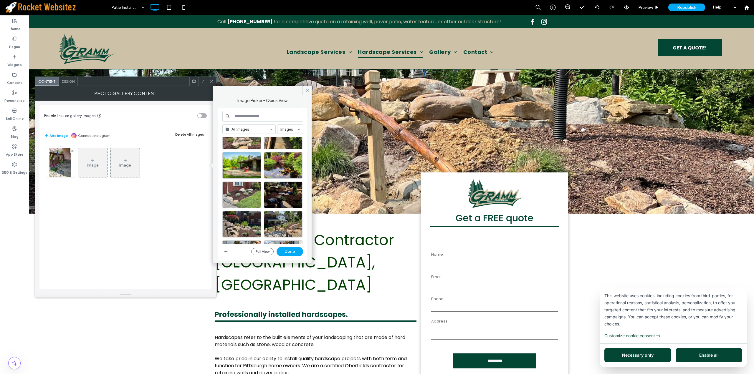
scroll to position [349, 0]
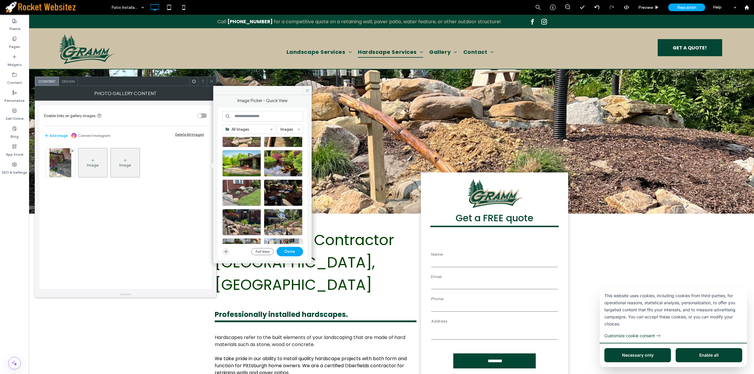
click at [226, 254] on span "button" at bounding box center [225, 251] width 7 height 7
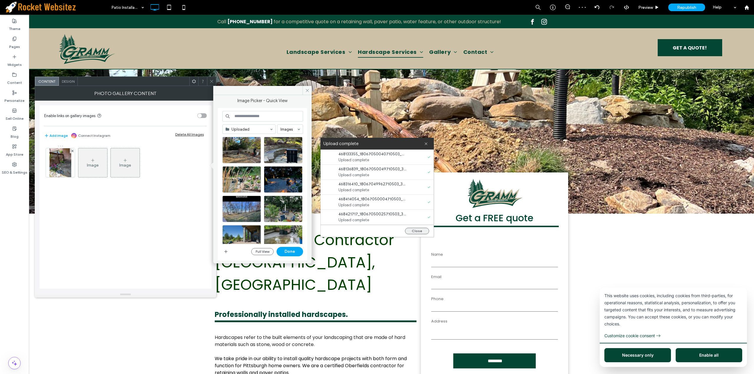
click at [414, 230] on button "Close" at bounding box center [417, 231] width 24 height 6
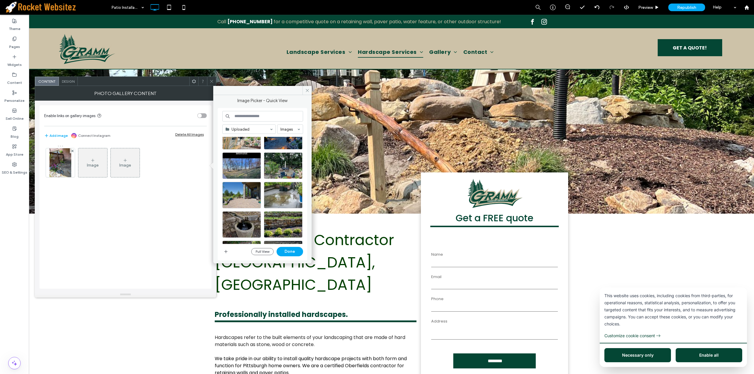
scroll to position [0, 0]
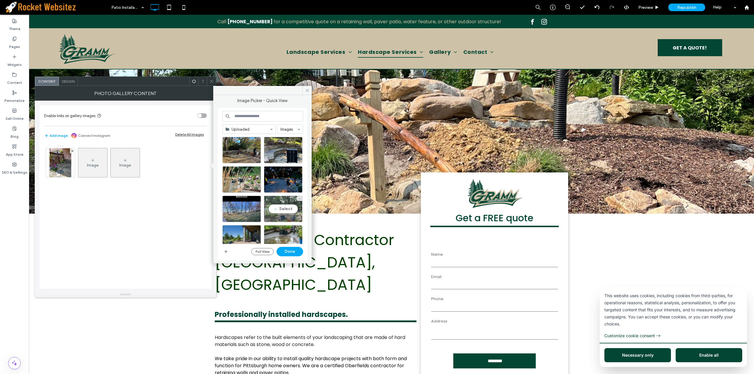
click at [285, 208] on div "Select" at bounding box center [283, 209] width 39 height 27
click at [285, 181] on div "Select" at bounding box center [283, 179] width 39 height 27
click at [246, 178] on div "Select" at bounding box center [241, 179] width 39 height 27
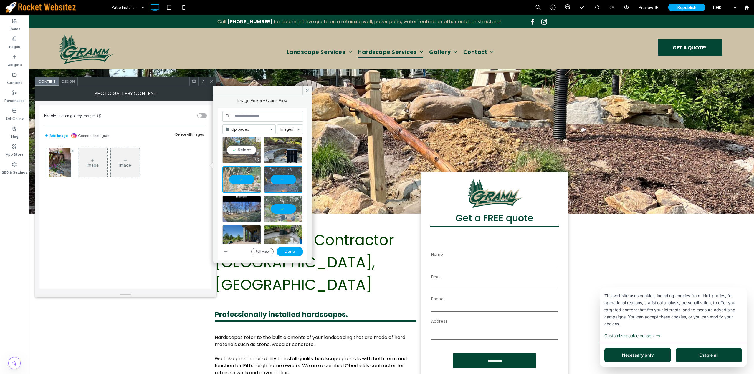
click at [244, 150] on div "Select" at bounding box center [241, 150] width 39 height 27
click at [282, 150] on div "Select" at bounding box center [283, 150] width 39 height 27
click at [291, 251] on button "Done" at bounding box center [290, 251] width 27 height 9
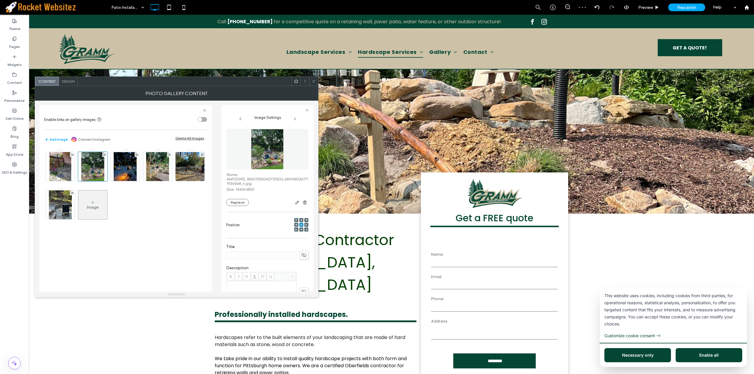
click at [68, 84] on div "Design" at bounding box center [68, 81] width 19 height 9
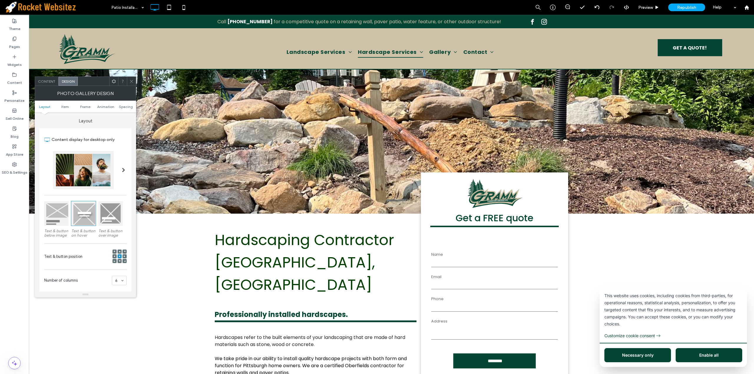
click at [126, 172] on div at bounding box center [123, 170] width 12 height 47
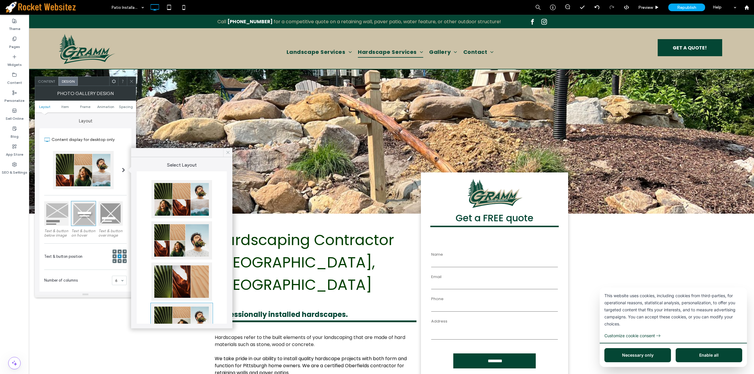
click at [229, 153] on icon at bounding box center [227, 152] width 5 height 5
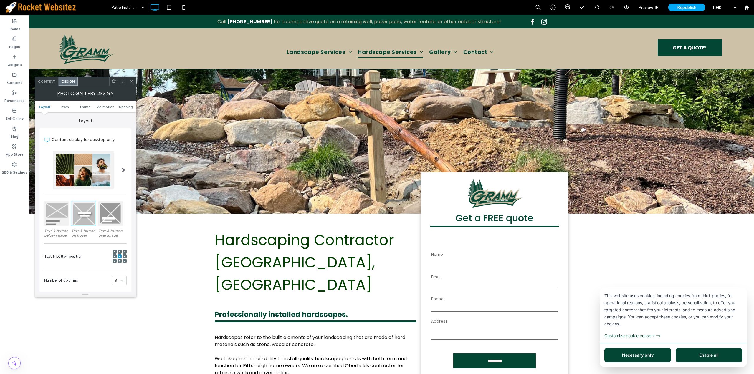
click at [132, 81] on icon at bounding box center [131, 81] width 4 height 4
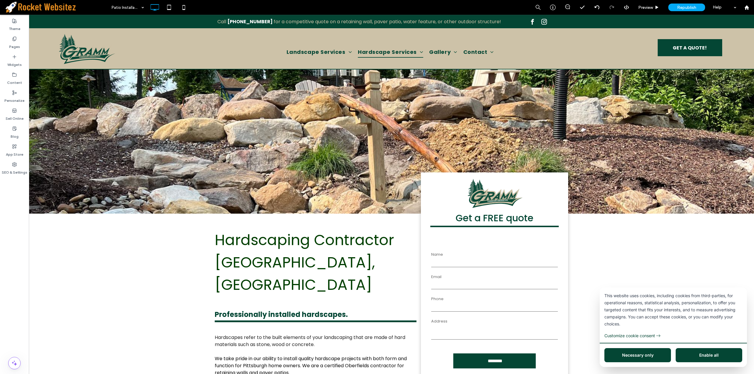
type input "*******"
type input "**"
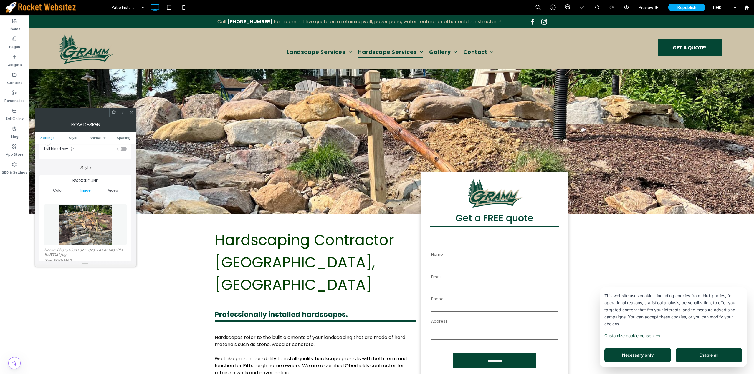
scroll to position [59, 0]
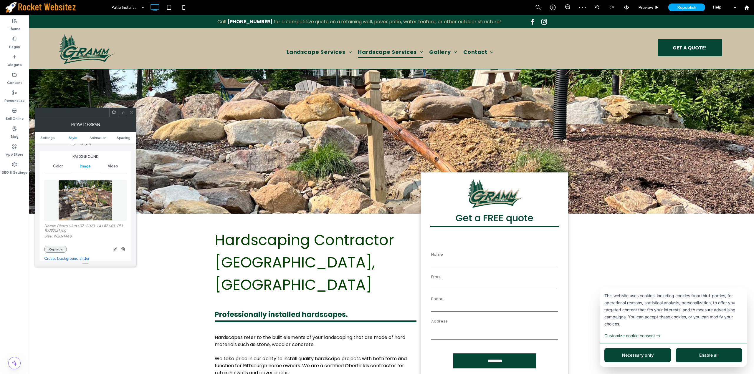
click at [57, 252] on button "Replace" at bounding box center [55, 249] width 23 height 7
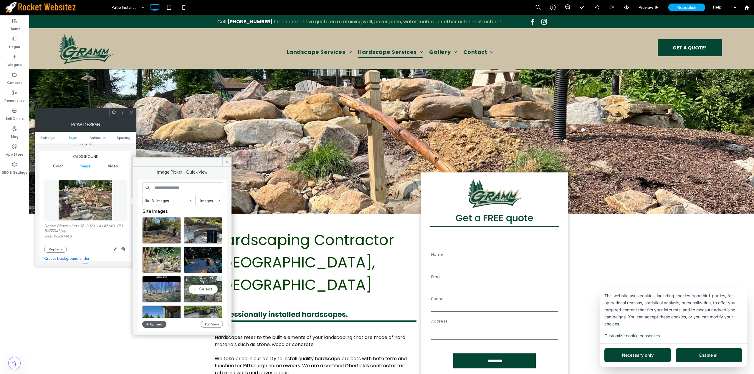
click at [202, 290] on div "Select" at bounding box center [203, 289] width 39 height 27
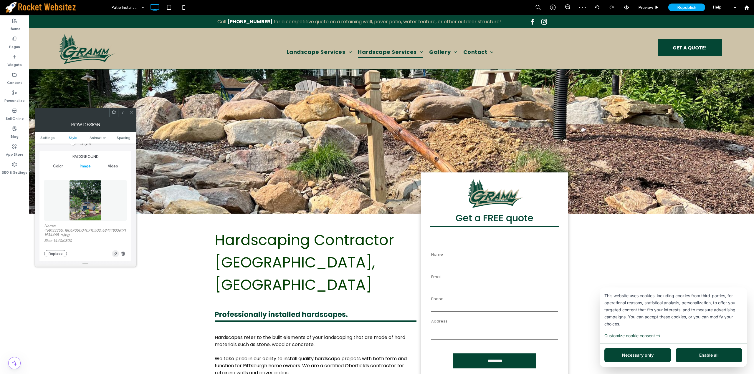
click at [115, 255] on icon "button" at bounding box center [115, 253] width 5 height 5
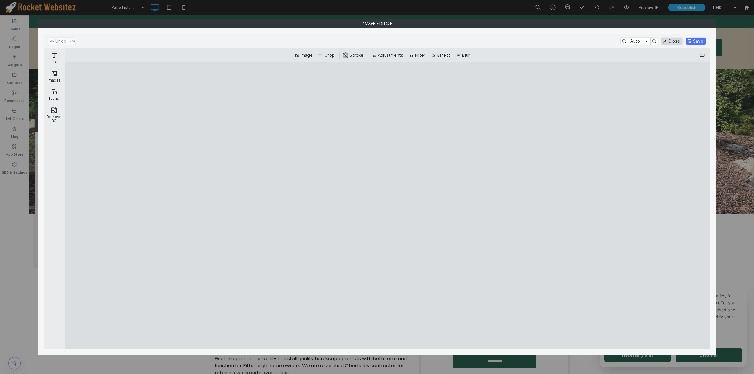
click at [674, 39] on button "Close" at bounding box center [671, 41] width 21 height 7
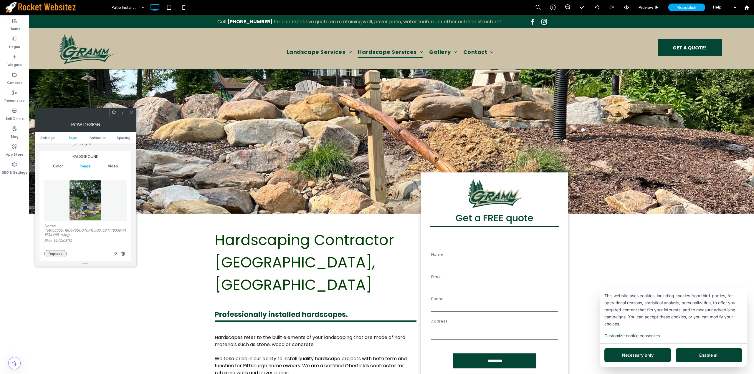
click at [52, 256] on button "Replace" at bounding box center [55, 253] width 23 height 7
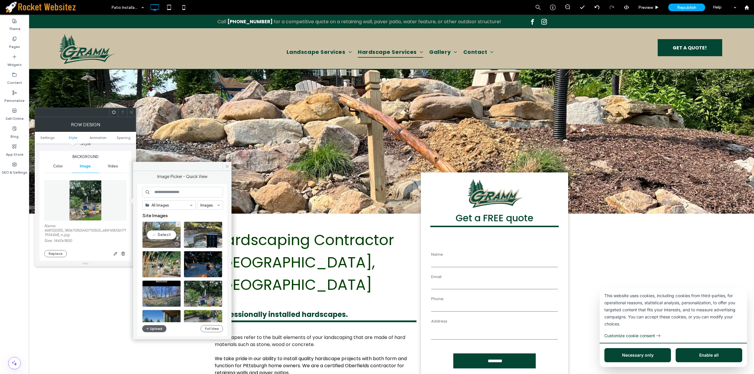
click at [169, 236] on div "Select" at bounding box center [161, 235] width 39 height 27
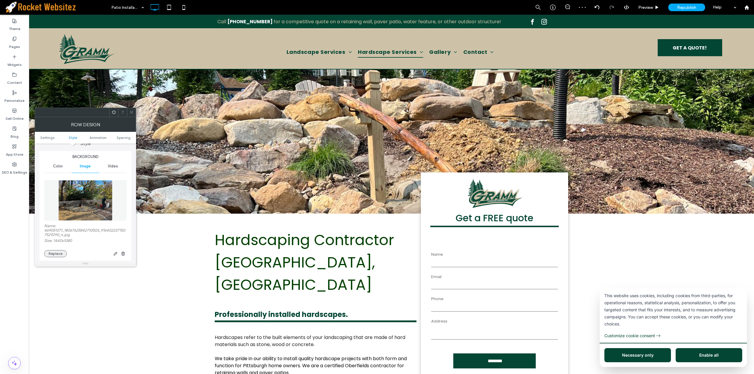
click at [62, 255] on button "Replace" at bounding box center [55, 253] width 23 height 7
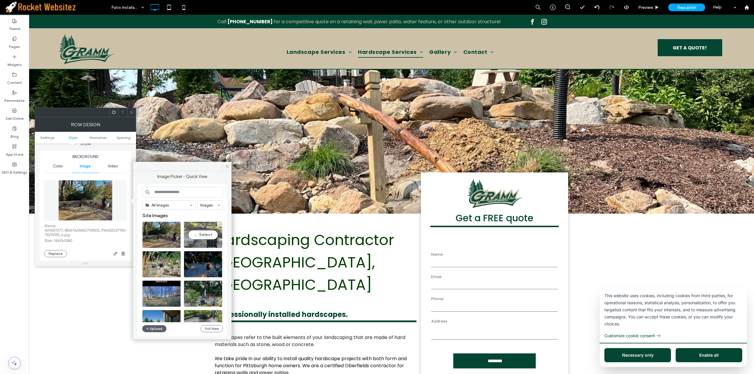
click at [200, 236] on div "Select" at bounding box center [203, 235] width 39 height 27
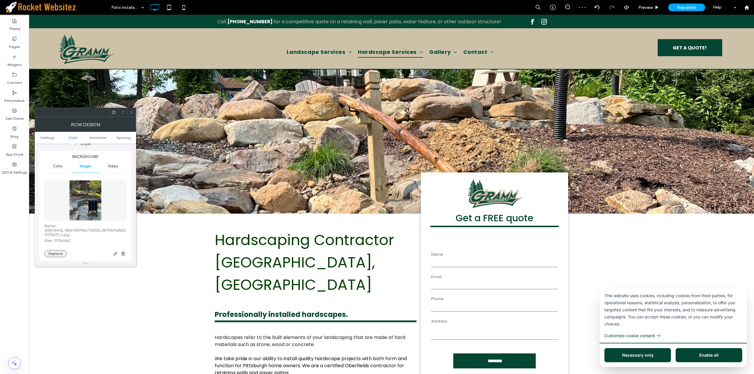
click at [50, 252] on button "Replace" at bounding box center [55, 253] width 23 height 7
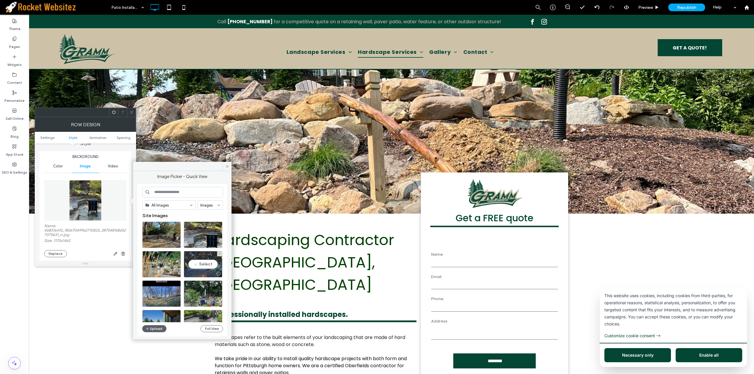
click at [210, 266] on div "Select" at bounding box center [203, 264] width 39 height 27
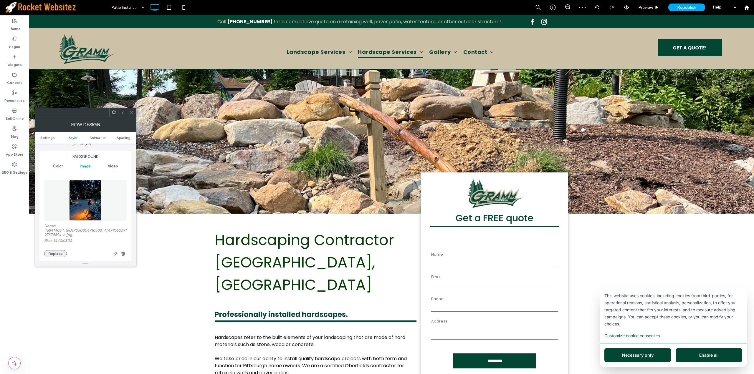
click at [48, 253] on button "Replace" at bounding box center [55, 253] width 23 height 7
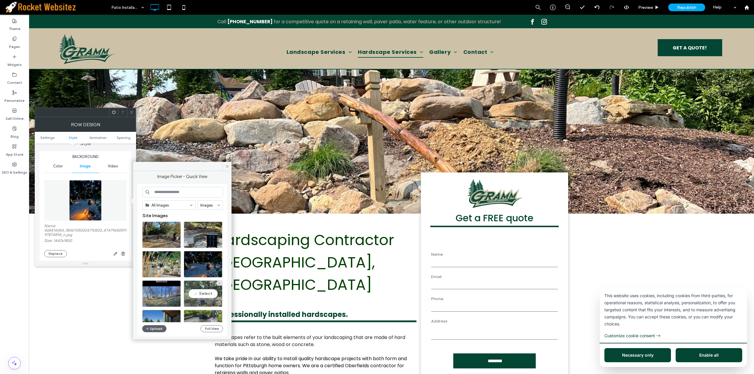
click at [204, 293] on div "Select" at bounding box center [203, 294] width 39 height 27
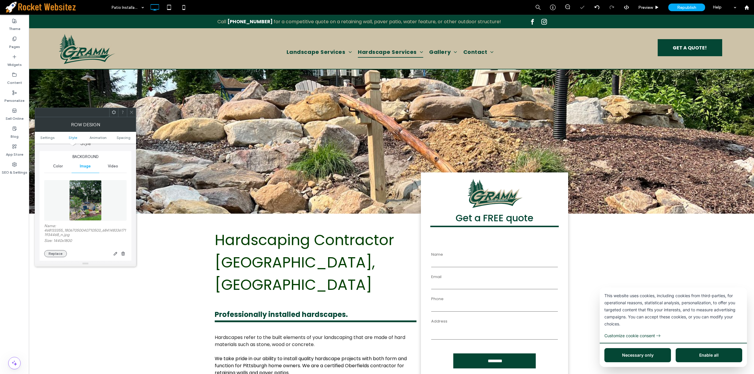
click at [62, 252] on button "Replace" at bounding box center [55, 253] width 23 height 7
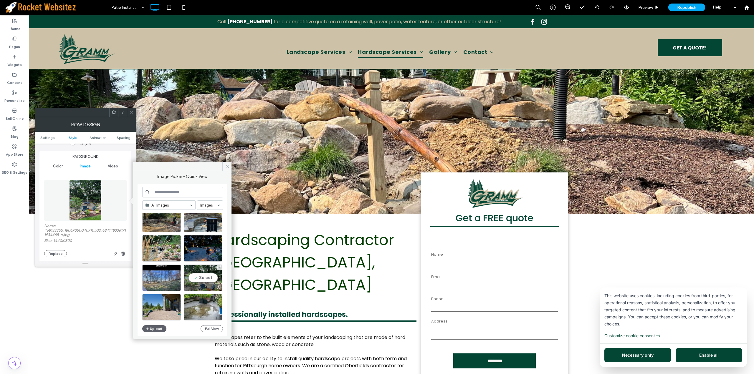
scroll to position [0, 0]
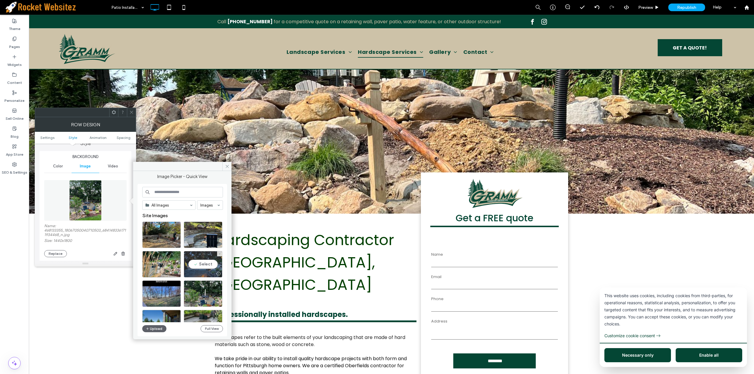
click at [205, 266] on div "Select" at bounding box center [203, 264] width 39 height 27
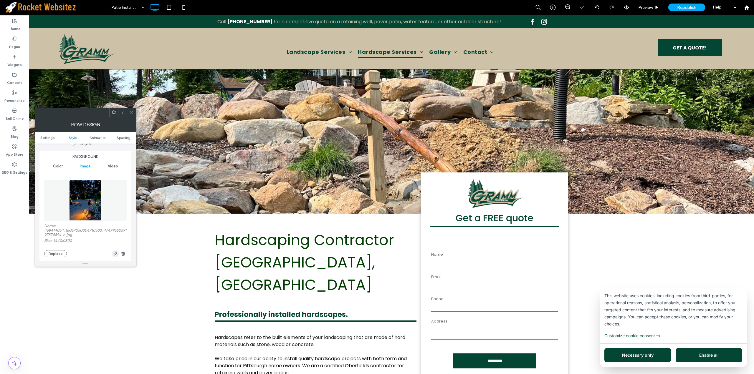
click at [119, 253] on span "button" at bounding box center [115, 253] width 7 height 7
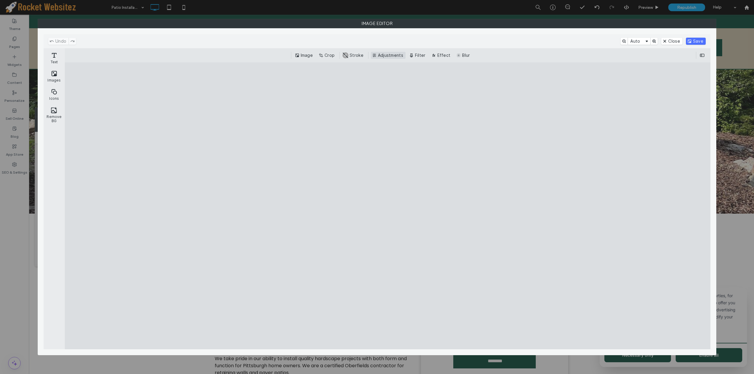
click at [383, 55] on button "Adjustments" at bounding box center [388, 55] width 35 height 7
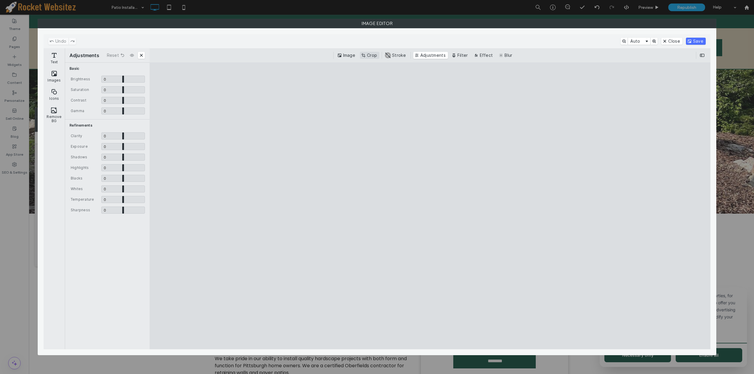
click at [372, 57] on button "Crop" at bounding box center [369, 55] width 19 height 7
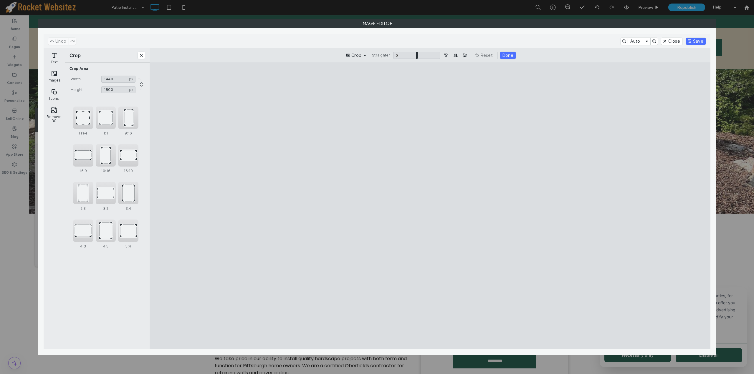
drag, startPoint x: 340, startPoint y: 323, endPoint x: 335, endPoint y: 283, distance: 40.1
click at [430, 206] on cesdk-canvas "Editor canvas" at bounding box center [430, 206] width 0 height 0
type input "****"
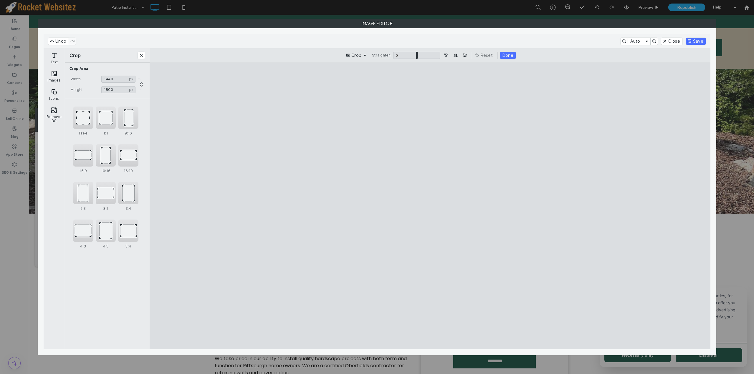
type input "****"
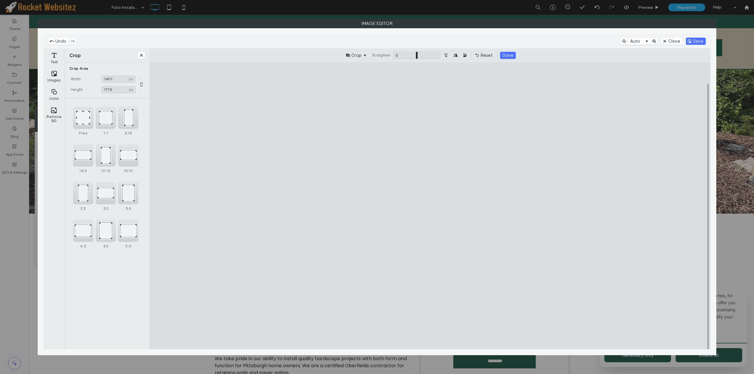
type input "****"
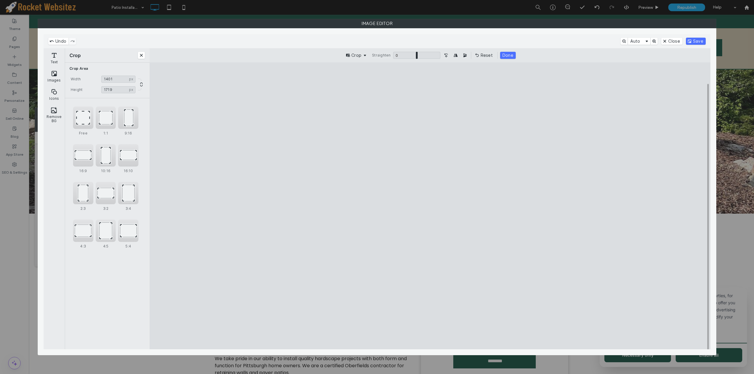
type input "****"
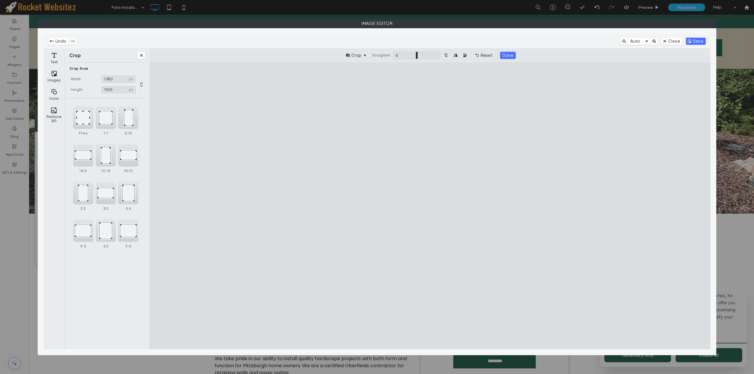
type input "****"
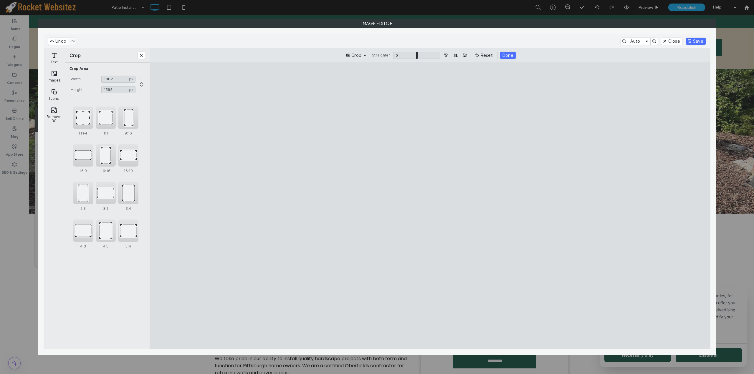
type input "****"
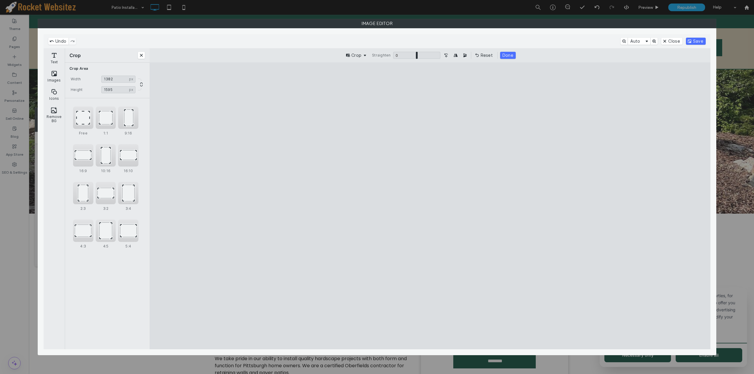
type input "****"
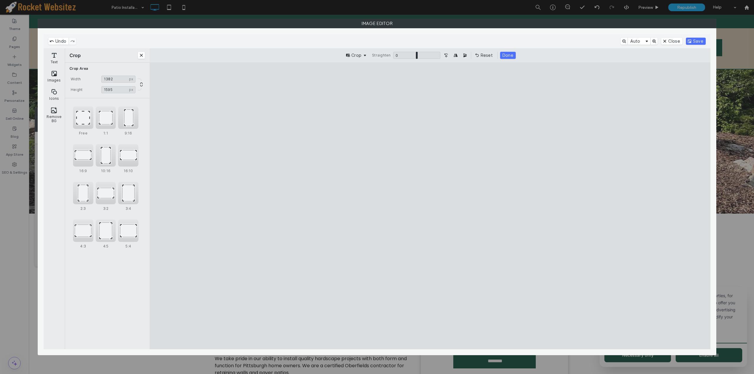
type input "****"
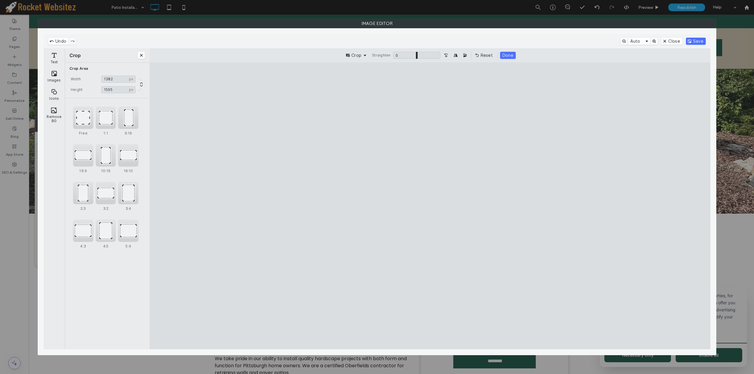
type input "****"
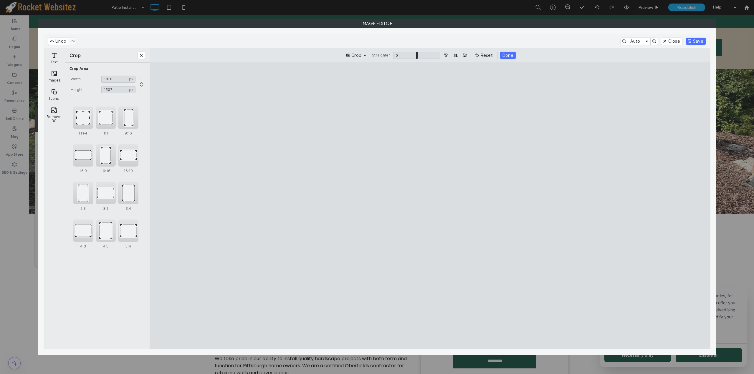
type input "****"
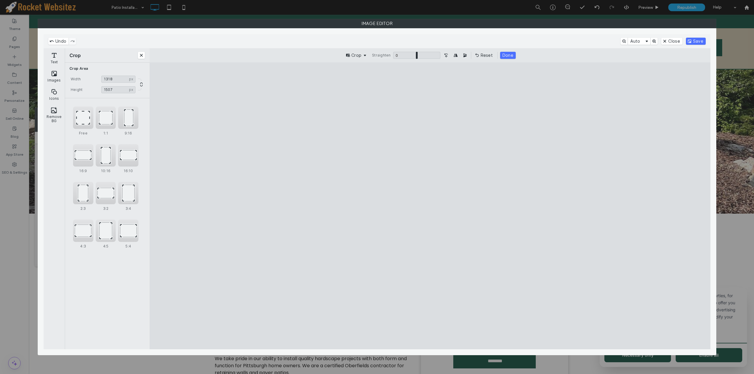
type input "****"
drag, startPoint x: 338, startPoint y: 320, endPoint x: 290, endPoint y: 330, distance: 49.3
click at [430, 206] on cesdk-canvas "Editor canvas" at bounding box center [430, 206] width 0 height 0
type input "****"
drag, startPoint x: 339, startPoint y: 92, endPoint x: 304, endPoint y: 167, distance: 83.4
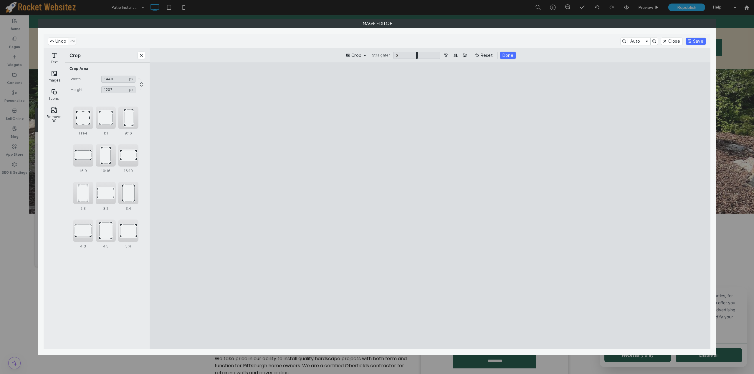
click at [430, 206] on cesdk-canvas "Editor canvas" at bounding box center [430, 206] width 0 height 0
click at [692, 41] on button "Save" at bounding box center [696, 41] width 20 height 7
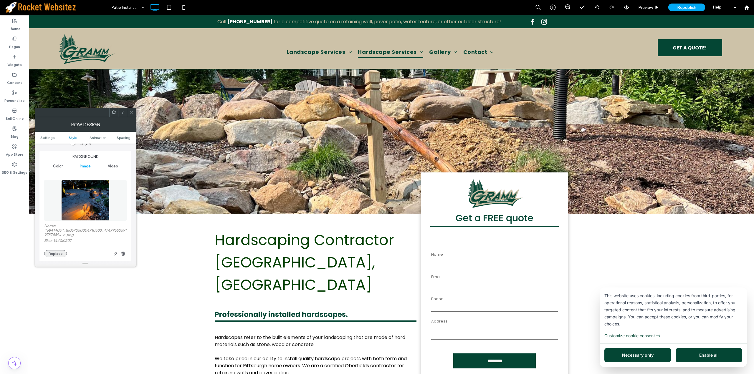
click at [51, 252] on button "Replace" at bounding box center [55, 253] width 23 height 7
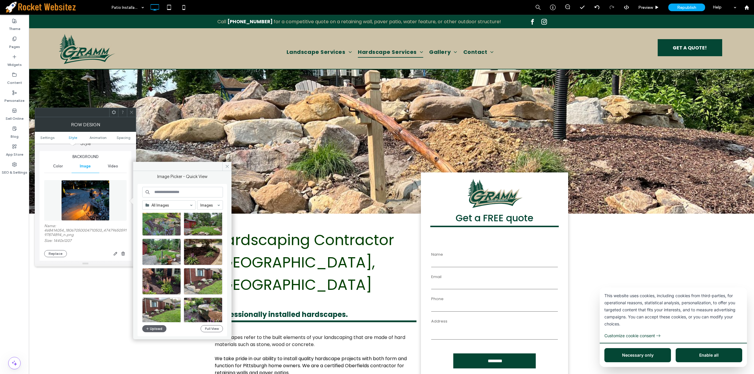
scroll to position [1401, 0]
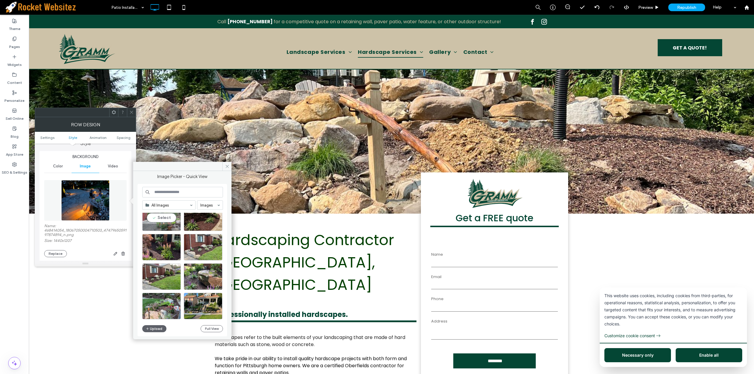
click at [162, 219] on div "Select" at bounding box center [161, 218] width 39 height 27
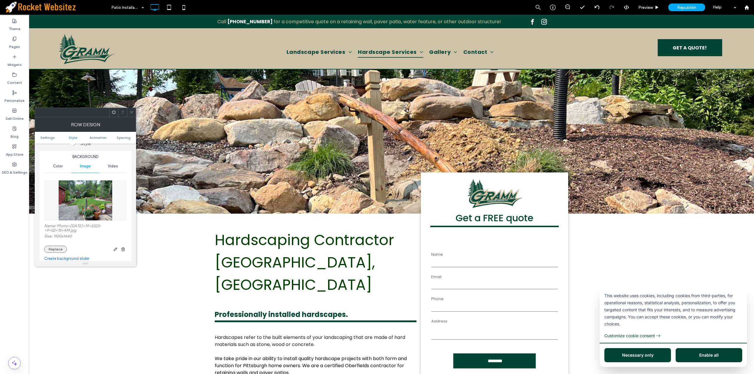
click at [56, 246] on button "Replace" at bounding box center [55, 249] width 23 height 7
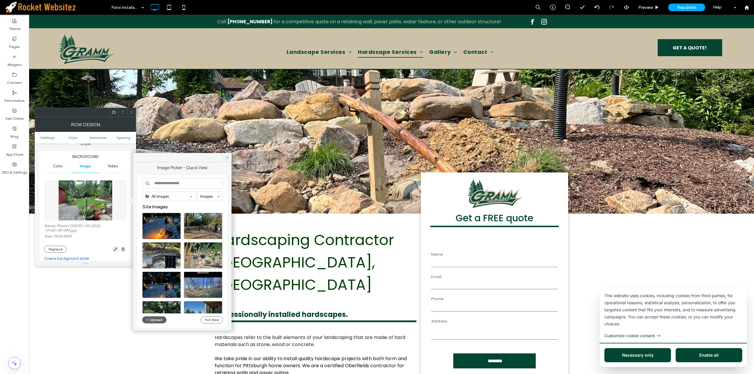
click at [116, 248] on use "button" at bounding box center [116, 250] width 4 height 4
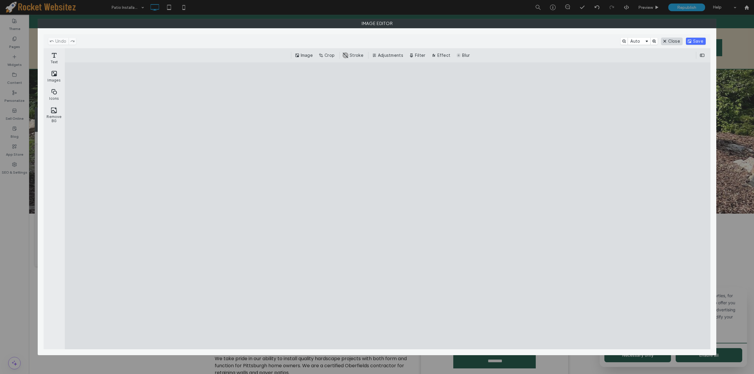
click at [677, 40] on button "Close" at bounding box center [671, 41] width 21 height 7
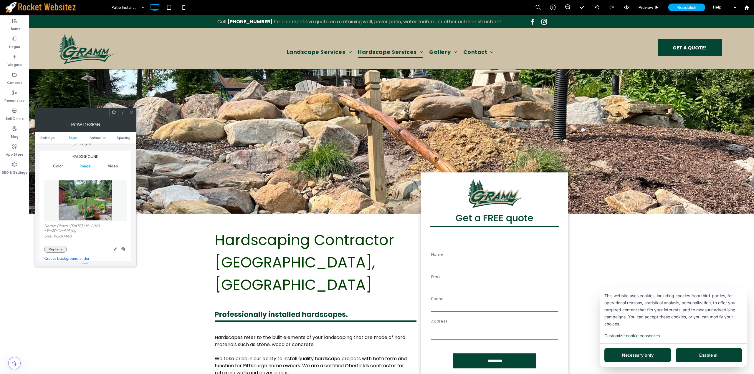
click at [57, 246] on button "Replace" at bounding box center [55, 249] width 23 height 7
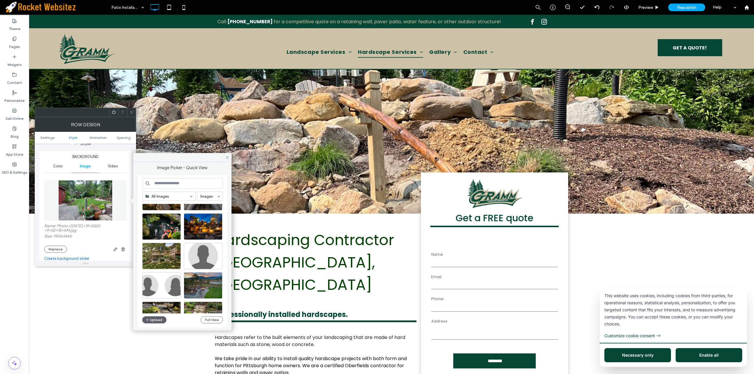
scroll to position [376, 0]
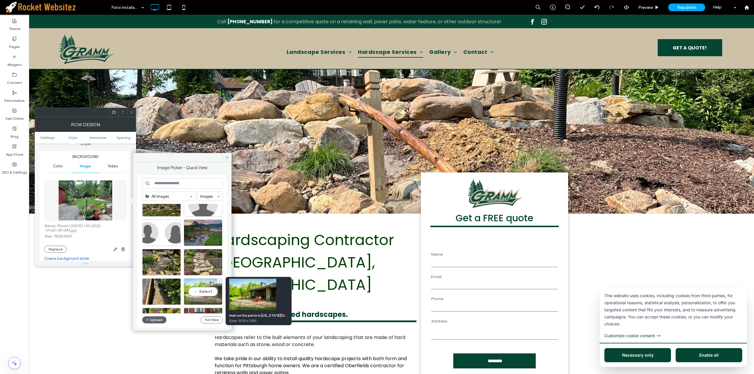
click at [218, 300] on div at bounding box center [218, 301] width 7 height 5
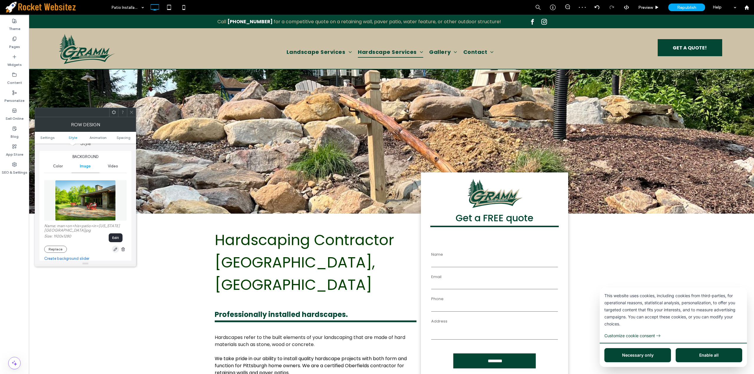
click at [113, 251] on icon "button" at bounding box center [115, 249] width 5 height 5
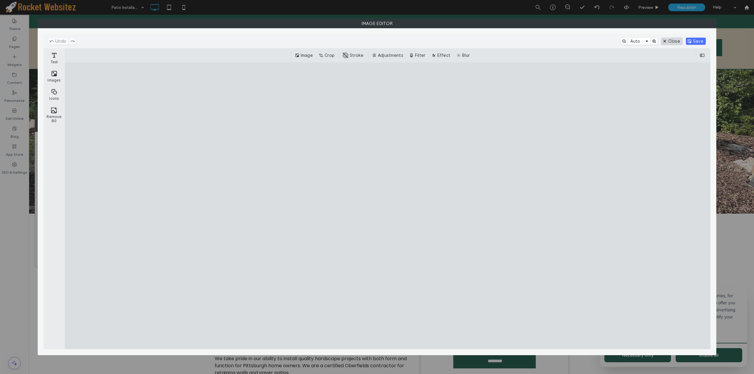
click at [670, 44] on button "Close" at bounding box center [671, 41] width 21 height 7
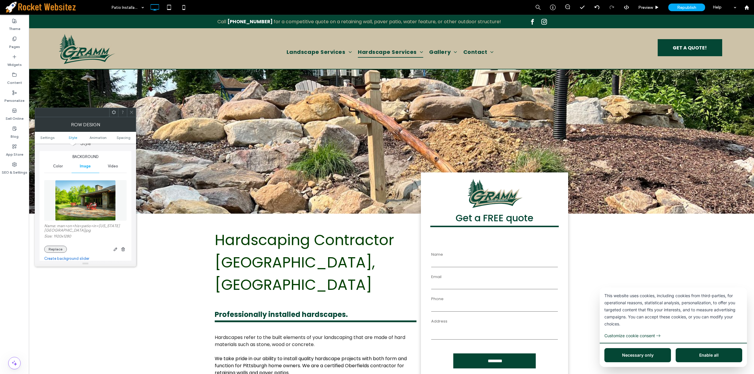
click at [50, 250] on button "Replace" at bounding box center [55, 249] width 23 height 7
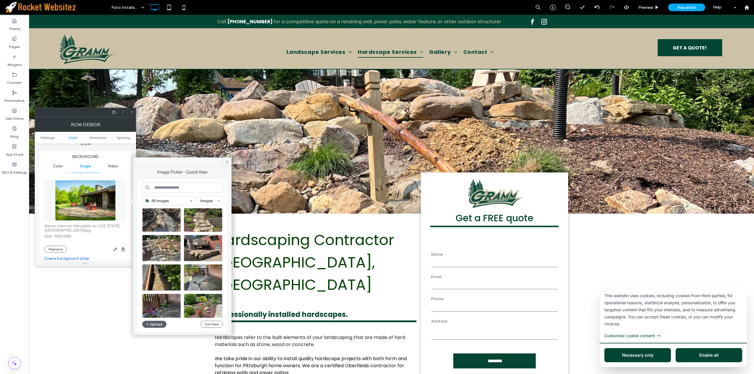
scroll to position [2137, 0]
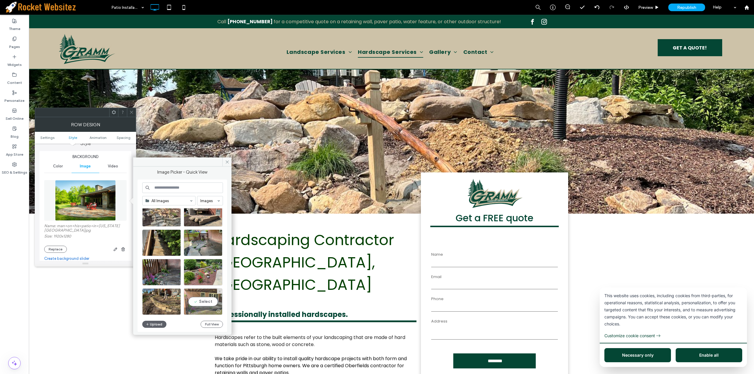
click at [201, 302] on div "Select" at bounding box center [203, 302] width 39 height 27
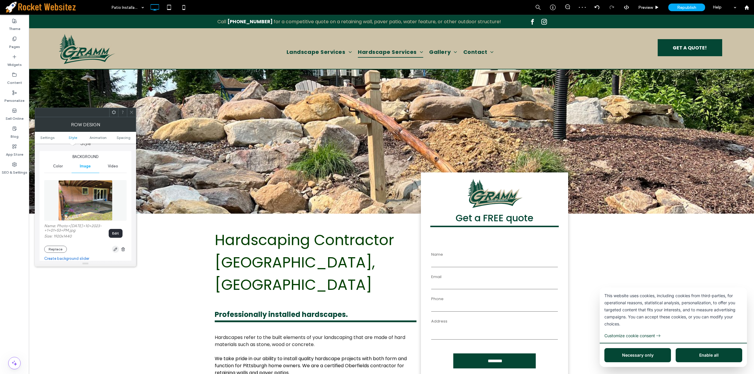
click at [117, 248] on use "button" at bounding box center [116, 250] width 4 height 4
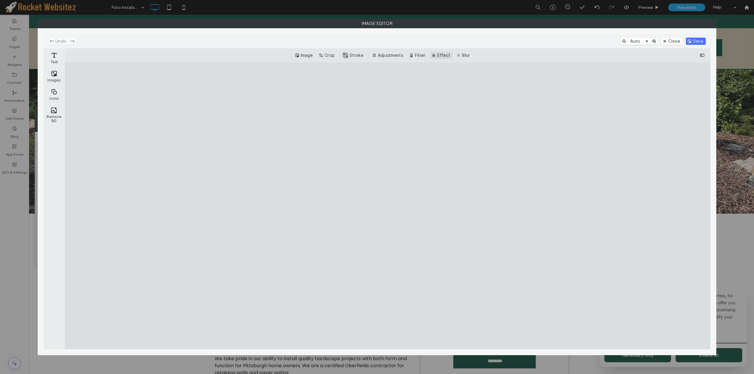
click at [437, 53] on button "Effect" at bounding box center [441, 55] width 23 height 7
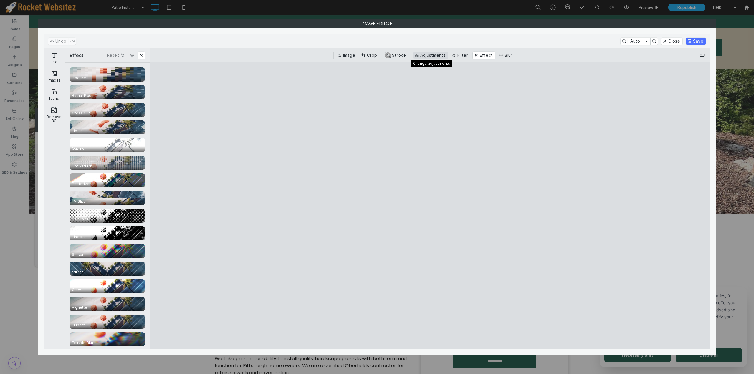
click at [434, 53] on button "Adjustments" at bounding box center [430, 55] width 35 height 7
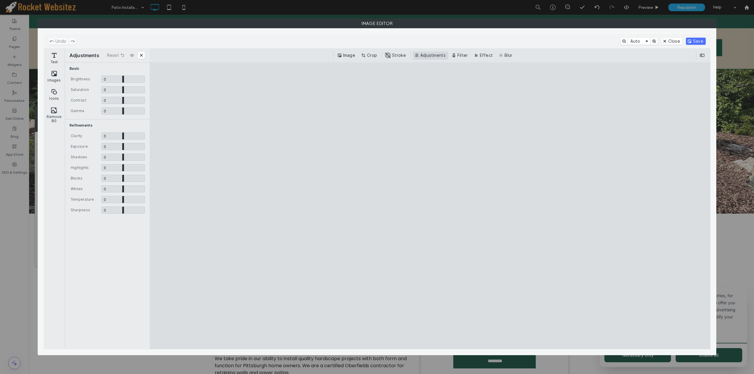
click at [427, 55] on button "Adjustments" at bounding box center [430, 55] width 35 height 7
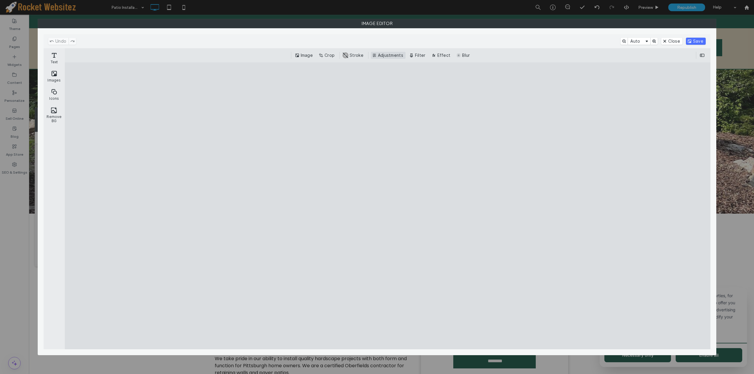
click at [427, 55] on button "Filter" at bounding box center [418, 55] width 20 height 7
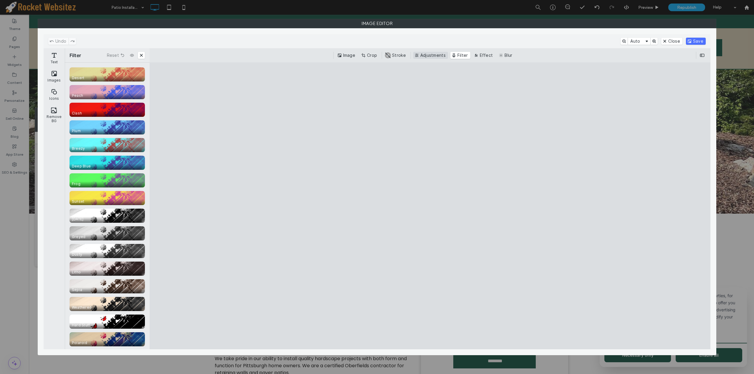
click at [429, 55] on button "Adjustments" at bounding box center [430, 55] width 35 height 7
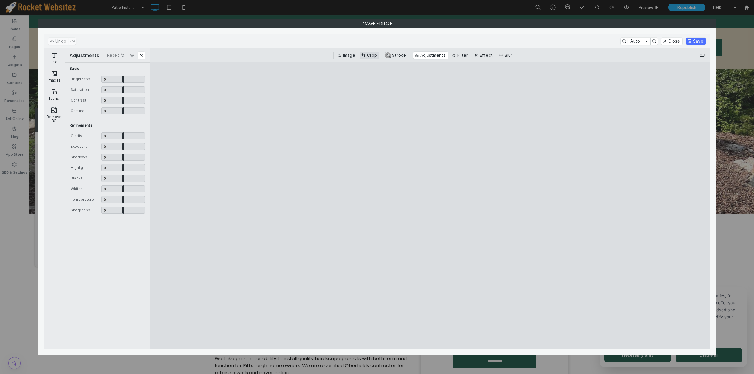
click at [370, 58] on button "Crop" at bounding box center [369, 55] width 19 height 7
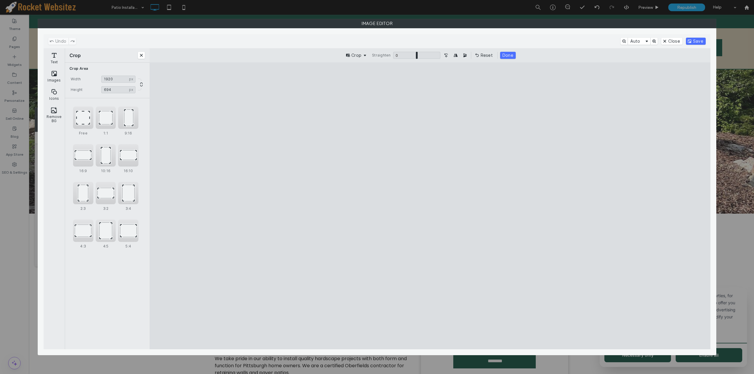
type input "***"
drag, startPoint x: 431, startPoint y: 92, endPoint x: 423, endPoint y: 211, distance: 118.9
click at [430, 206] on cesdk-canvas "Editor canvas" at bounding box center [430, 206] width 0 height 0
click at [699, 43] on button "Save" at bounding box center [696, 41] width 20 height 7
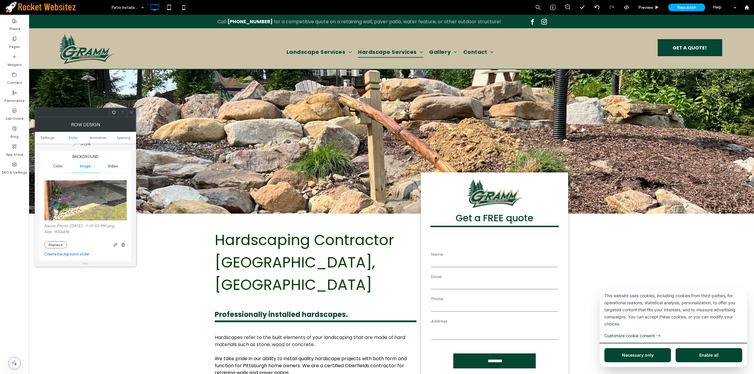
click at [132, 111] on icon at bounding box center [131, 112] width 4 height 4
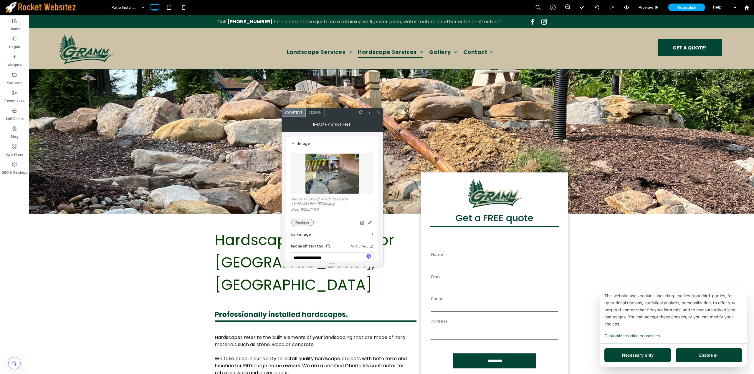
click at [297, 223] on button "Replace" at bounding box center [302, 222] width 23 height 7
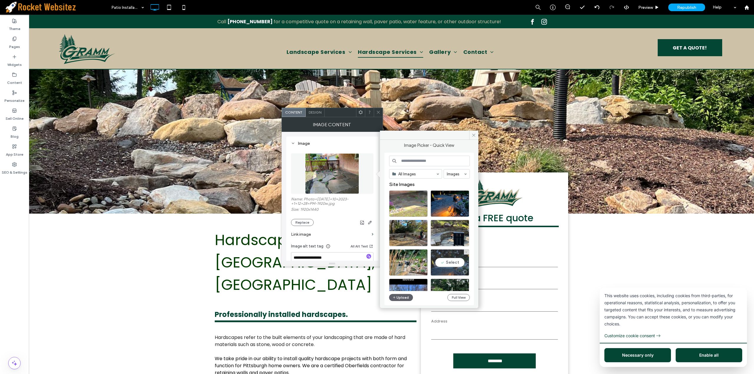
click at [457, 264] on div "Select" at bounding box center [450, 262] width 39 height 27
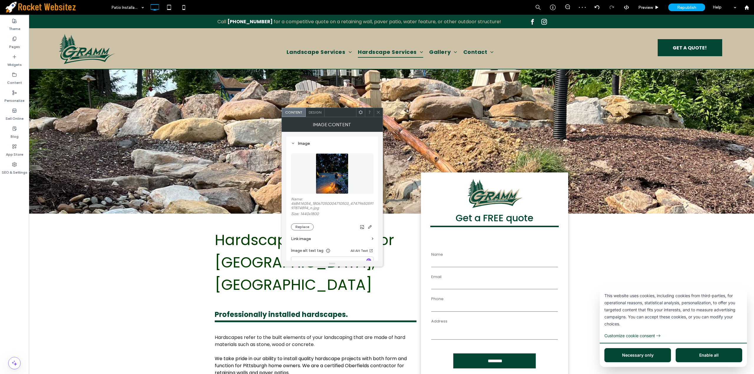
click at [380, 113] on icon at bounding box center [378, 112] width 4 height 4
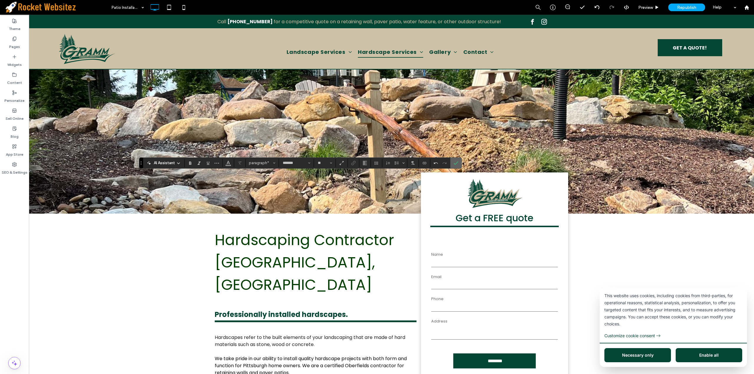
click at [452, 162] on label "Confirm" at bounding box center [455, 163] width 9 height 11
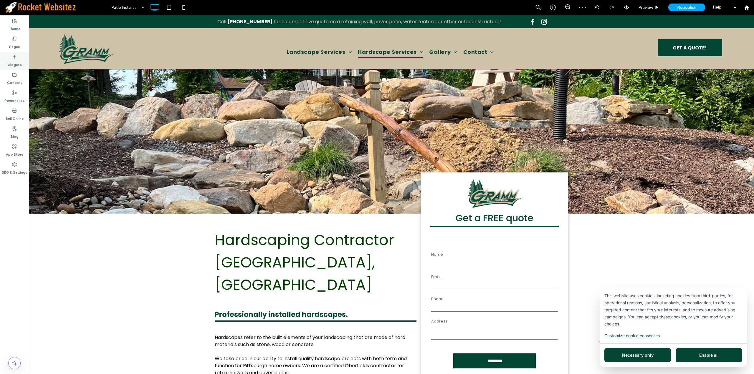
click at [19, 60] on label "Widgets" at bounding box center [14, 63] width 14 height 8
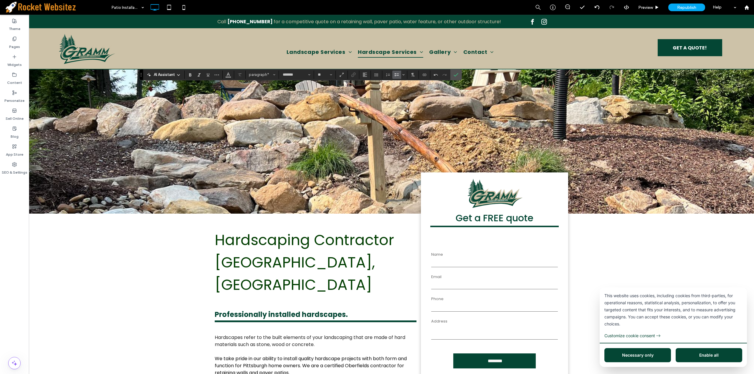
click at [392, 77] on label "Bulleted List" at bounding box center [396, 75] width 9 height 8
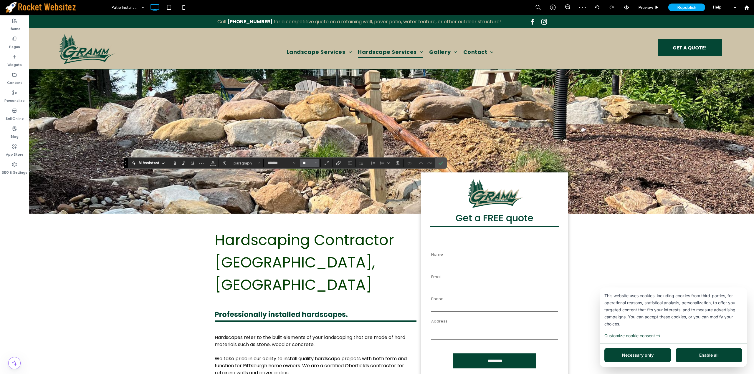
click at [308, 163] on input "**" at bounding box center [307, 163] width 11 height 5
click at [247, 163] on span "paragraph" at bounding box center [245, 163] width 23 height 4
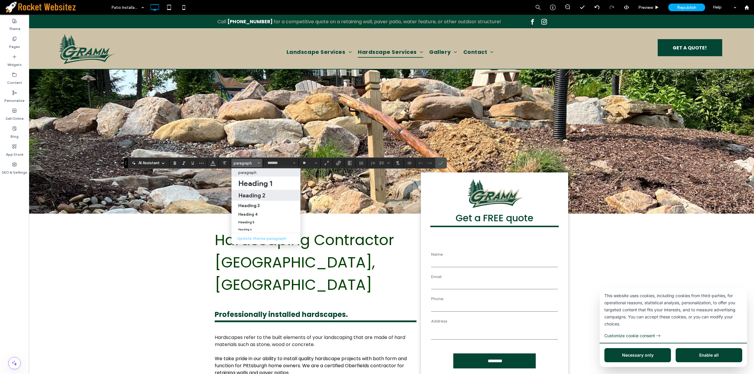
click at [261, 195] on h2 "Heading 2" at bounding box center [251, 195] width 27 height 7
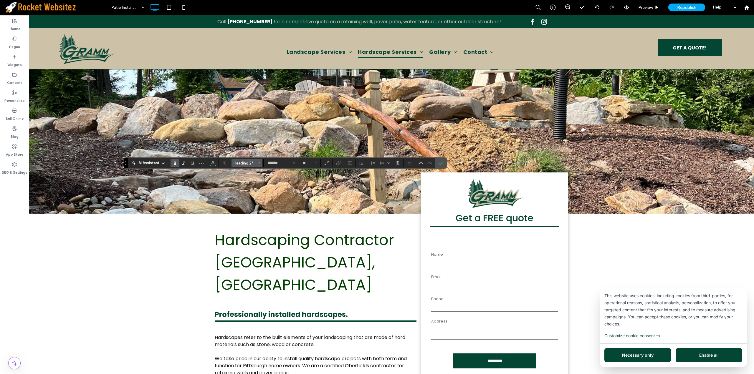
click at [240, 165] on span "Heading 2*" at bounding box center [245, 163] width 23 height 4
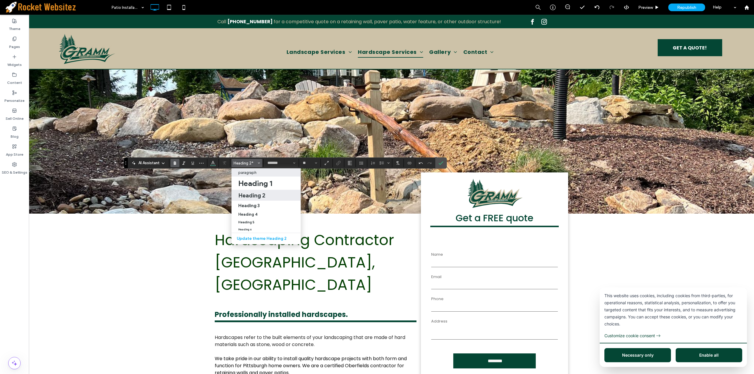
click at [260, 175] on div "paragraph" at bounding box center [266, 172] width 56 height 4
type input "**"
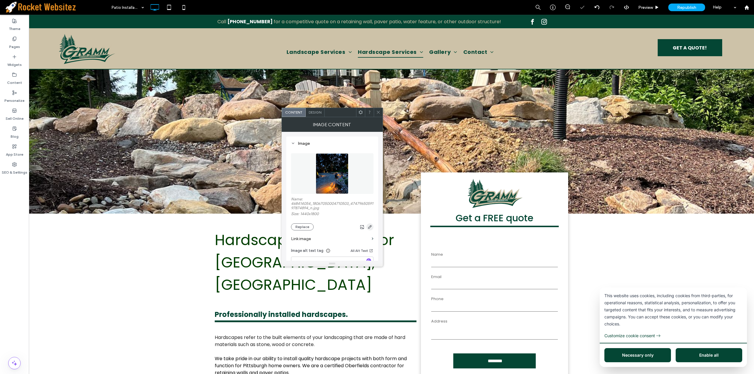
click at [368, 226] on icon "button" at bounding box center [370, 227] width 5 height 5
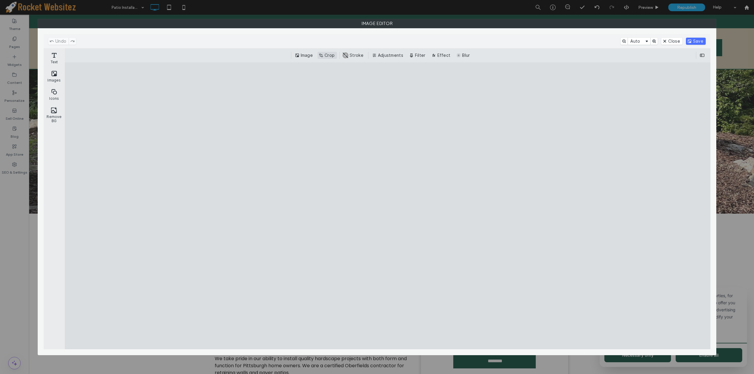
click at [332, 53] on button "Crop" at bounding box center [326, 55] width 19 height 7
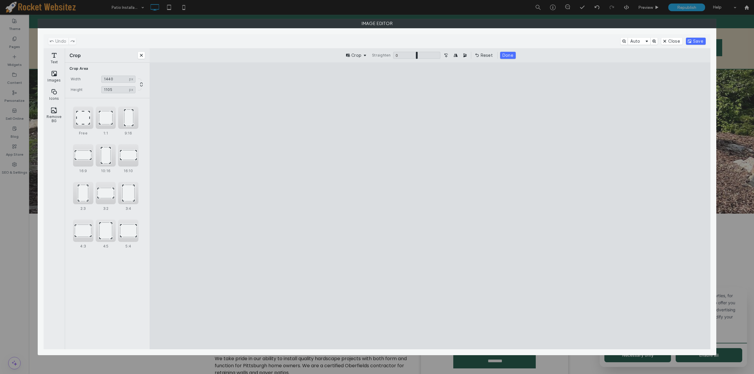
type input "****"
drag, startPoint x: 431, startPoint y: 91, endPoint x: 429, endPoint y: 176, distance: 85.1
click at [430, 206] on cesdk-canvas "Editor canvas" at bounding box center [430, 206] width 0 height 0
click at [698, 41] on button "Save" at bounding box center [696, 41] width 20 height 7
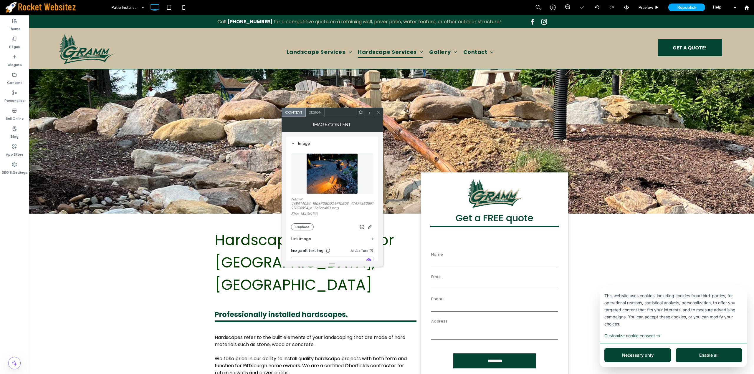
drag, startPoint x: 379, startPoint y: 113, endPoint x: 370, endPoint y: 108, distance: 10.8
click at [379, 113] on icon at bounding box center [378, 112] width 4 height 4
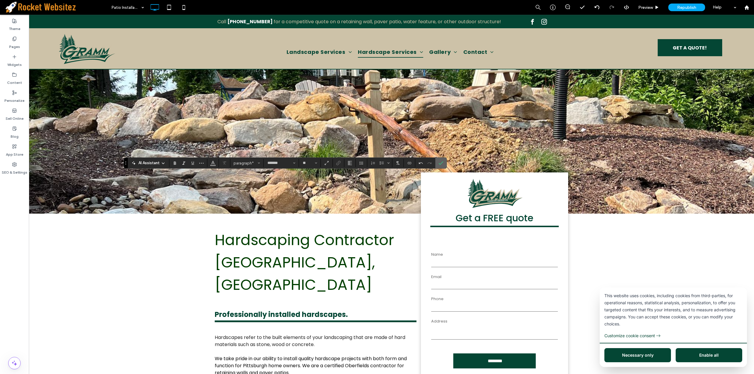
click at [442, 163] on icon "Confirm" at bounding box center [440, 163] width 5 height 5
type input "*******"
click at [249, 165] on span "paragraph*" at bounding box center [245, 163] width 23 height 4
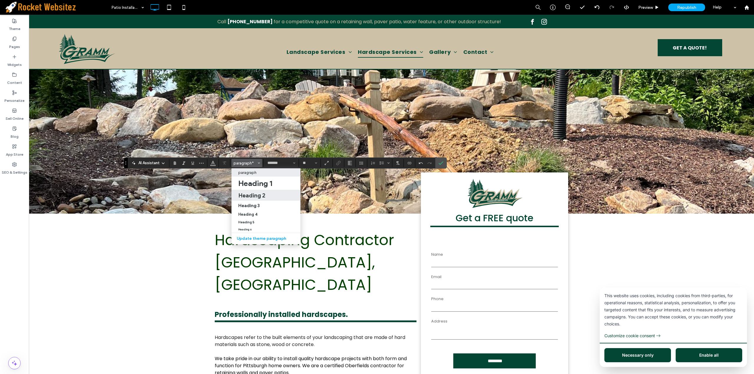
click at [260, 195] on h2 "Heading 2" at bounding box center [251, 195] width 27 height 7
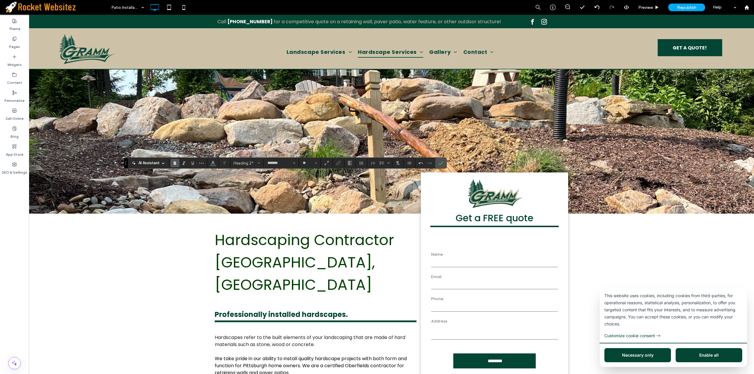
click at [250, 168] on div "AI Assistant Heading 2* ******* **" at bounding box center [285, 163] width 323 height 11
click at [250, 167] on button "Heading 2*" at bounding box center [246, 163] width 31 height 8
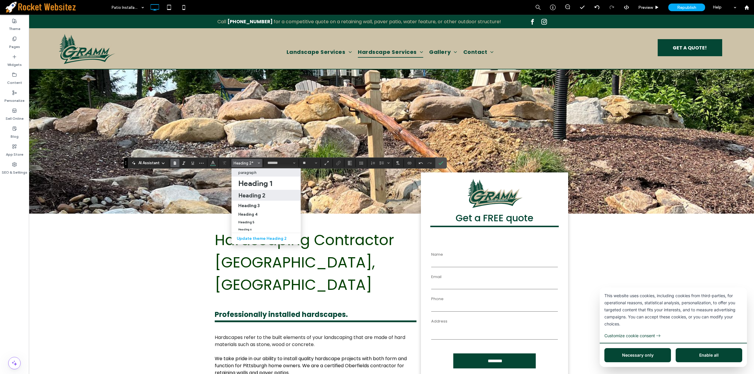
click at [251, 174] on p "paragraph" at bounding box center [247, 172] width 18 height 4
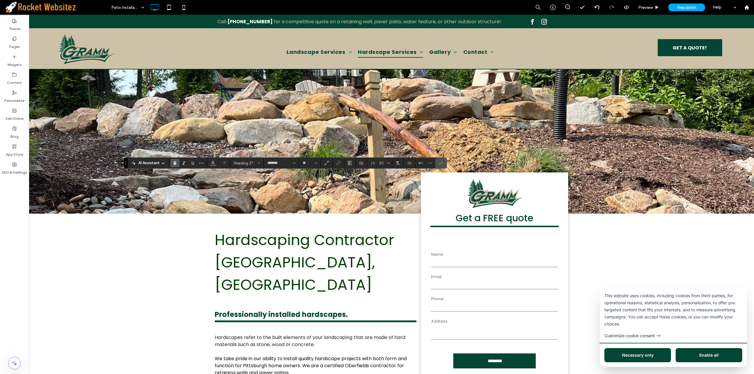
type input "**"
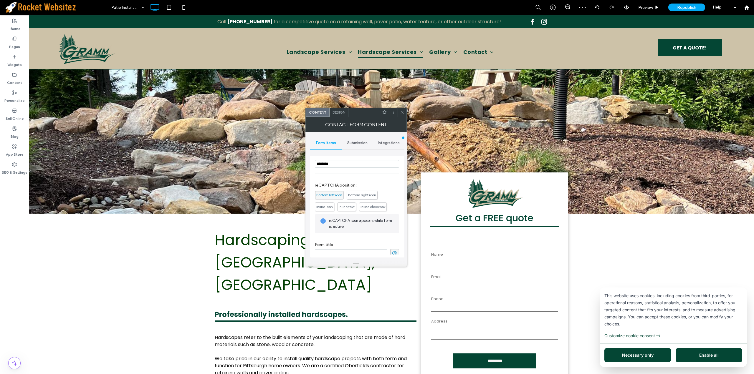
scroll to position [119, 0]
click at [332, 252] on div "Form title" at bounding box center [357, 243] width 84 height 21
click at [332, 246] on input at bounding box center [351, 247] width 72 height 8
type input "**********"
click at [392, 246] on icon at bounding box center [395, 247] width 6 height 6
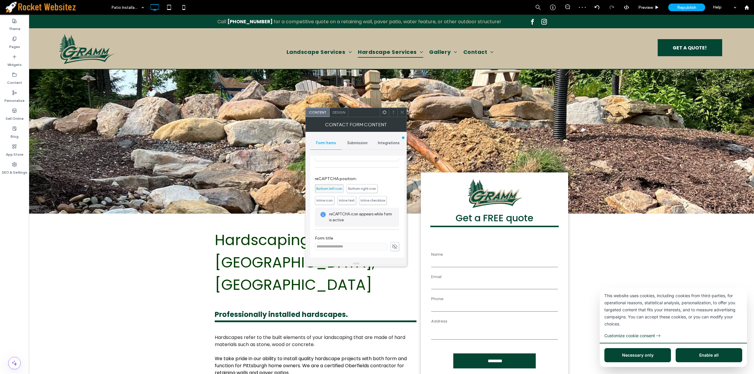
click at [357, 141] on span "Submission" at bounding box center [357, 143] width 20 height 5
click at [351, 171] on label "New submission notification" at bounding box center [357, 171] width 79 height 12
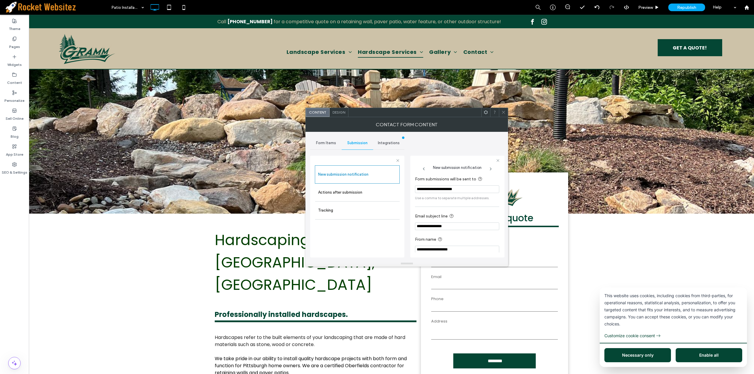
click at [504, 115] on span at bounding box center [503, 112] width 4 height 9
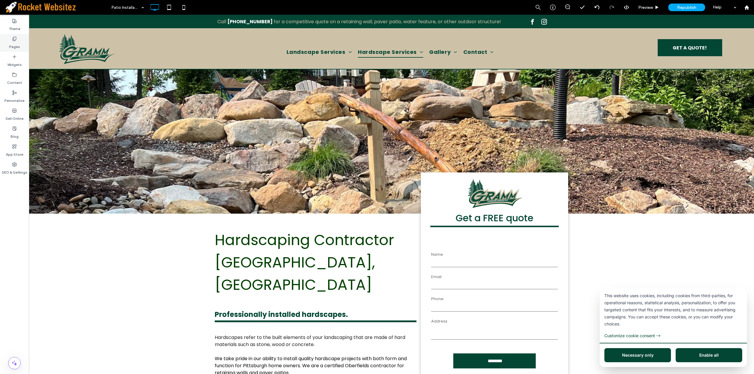
click at [14, 41] on icon at bounding box center [14, 39] width 5 height 5
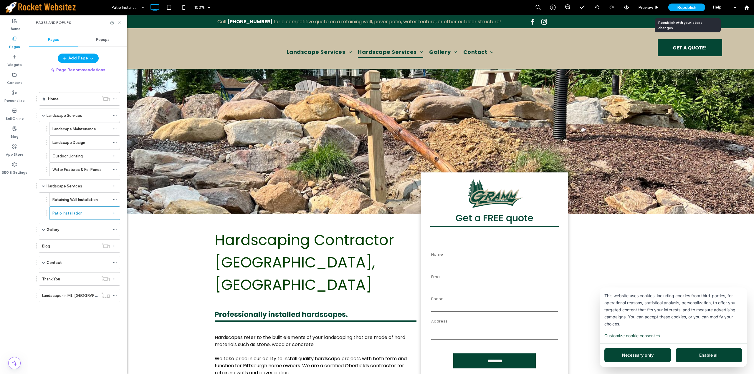
click at [681, 8] on span "Republish" at bounding box center [686, 7] width 19 height 5
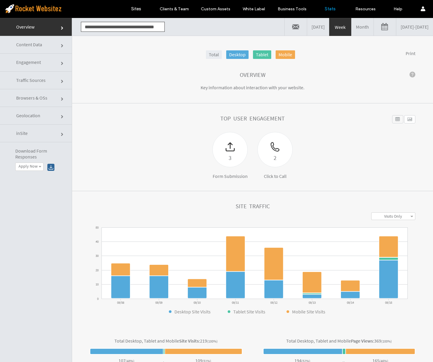
click at [121, 26] on input "**********" at bounding box center [123, 27] width 84 height 10
type input "*"
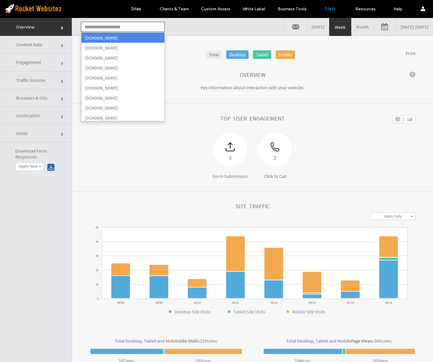
click at [118, 28] on input "text" at bounding box center [123, 27] width 84 height 10
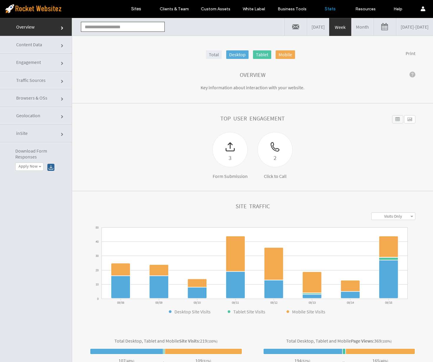
paste input "**********"
drag, startPoint x: 92, startPoint y: 29, endPoint x: 81, endPoint y: 28, distance: 10.9
click at [81, 28] on input "**********" at bounding box center [123, 27] width 84 height 10
click at [100, 27] on input "**********" at bounding box center [123, 27] width 84 height 10
type input "**********"
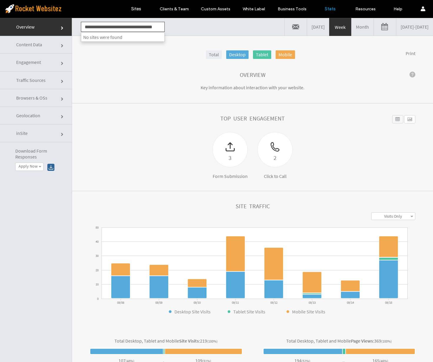
click at [189, 30] on div "**********" at bounding box center [252, 27] width 361 height 18
click at [143, 10] on link "Sites" at bounding box center [136, 9] width 35 height 18
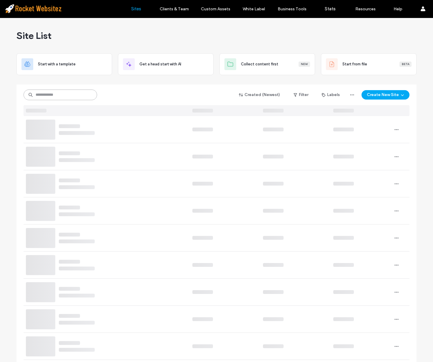
click at [88, 93] on input at bounding box center [61, 95] width 74 height 11
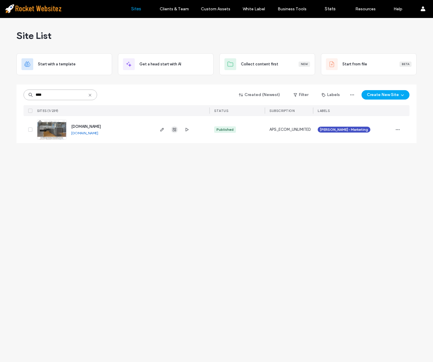
type input "****"
click at [173, 132] on span "button" at bounding box center [174, 129] width 7 height 7
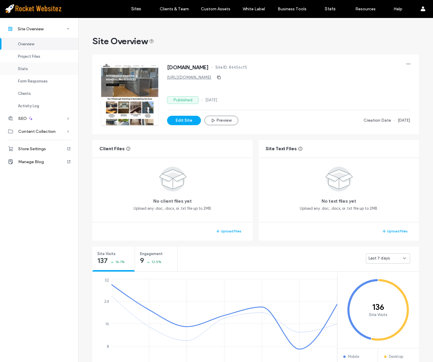
click at [31, 69] on div "Stats" at bounding box center [39, 68] width 78 height 12
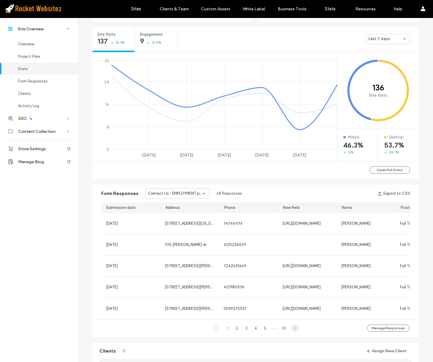
scroll to position [226, 0]
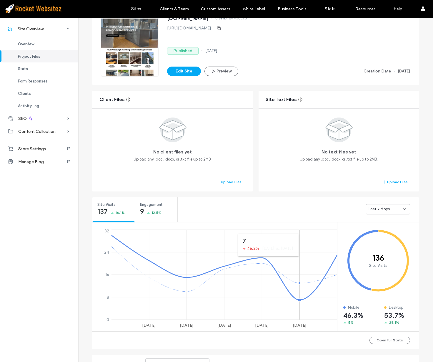
scroll to position [6, 0]
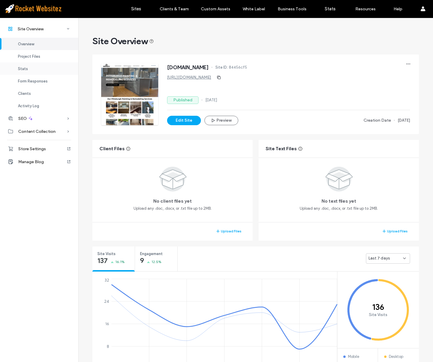
click at [36, 69] on div "Stats" at bounding box center [39, 68] width 78 height 12
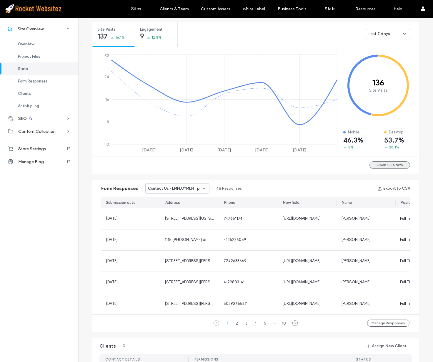
scroll to position [226, 0]
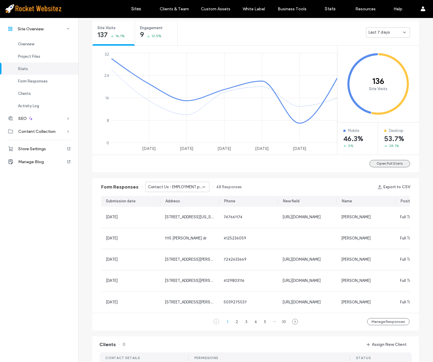
click at [394, 165] on button "Open Full Stats" at bounding box center [390, 163] width 41 height 7
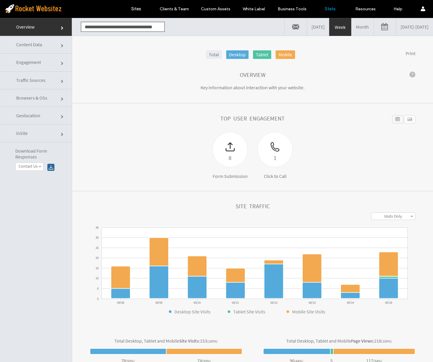
click at [400, 30] on link "[DATE] - [DATE]" at bounding box center [415, 27] width 37 height 18
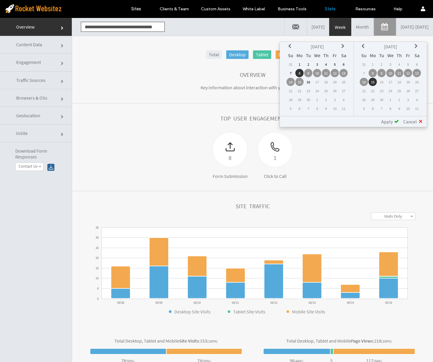
click at [289, 45] on icon at bounding box center [291, 46] width 5 height 5
click at [334, 64] on td "1" at bounding box center [335, 64] width 8 height 8
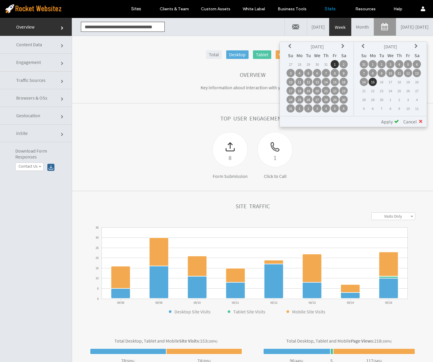
click at [365, 61] on td "31" at bounding box center [364, 64] width 8 height 8
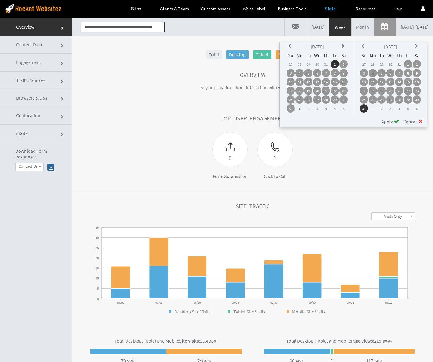
click at [385, 123] on span "Apply" at bounding box center [387, 122] width 11 height 6
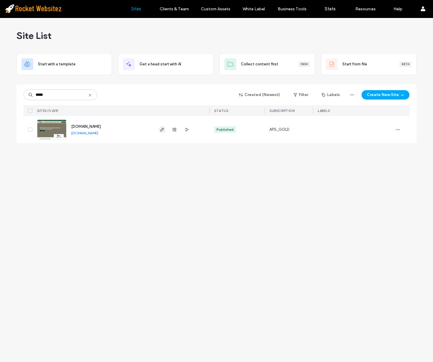
type input "*****"
click at [161, 132] on icon "button" at bounding box center [162, 129] width 5 height 5
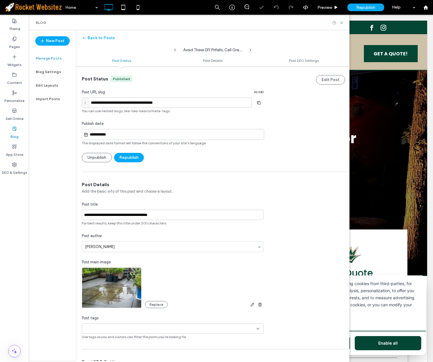
scroll to position [0, 0]
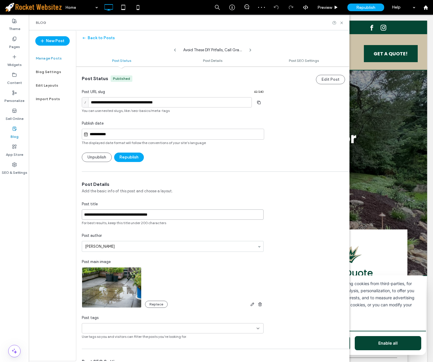
click at [112, 214] on input "**********" at bounding box center [173, 214] width 182 height 10
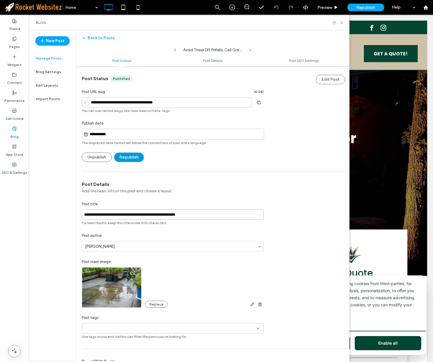
type input "**********"
click at [129, 156] on button "Republish" at bounding box center [129, 157] width 30 height 9
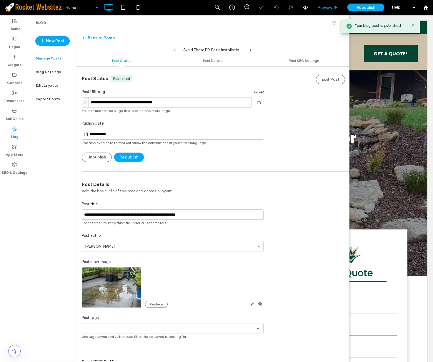
scroll to position [0, 0]
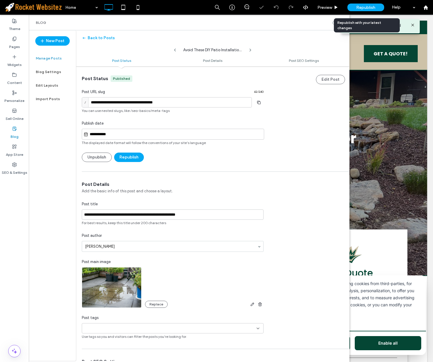
click at [376, 10] on div "Republish" at bounding box center [366, 8] width 37 height 8
